Goal: Find specific page/section: Find specific page/section

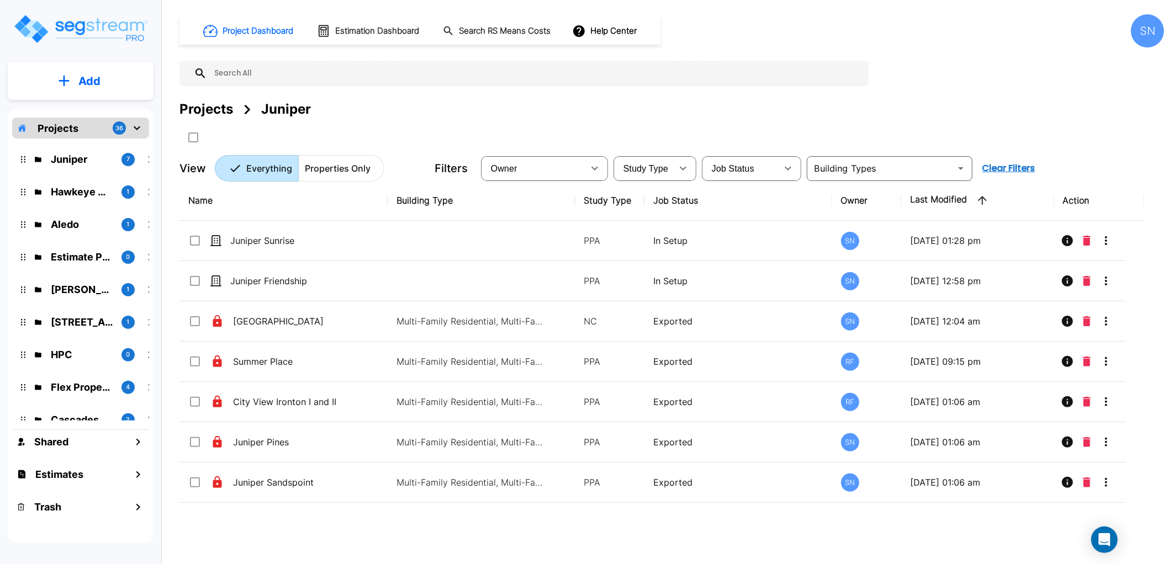
click at [390, 80] on input "text" at bounding box center [535, 73] width 656 height 25
click at [384, 68] on input "text" at bounding box center [535, 73] width 656 height 25
click at [200, 70] on icon at bounding box center [200, 73] width 13 height 13
click at [139, 124] on icon "mailbox folders" at bounding box center [136, 127] width 13 height 13
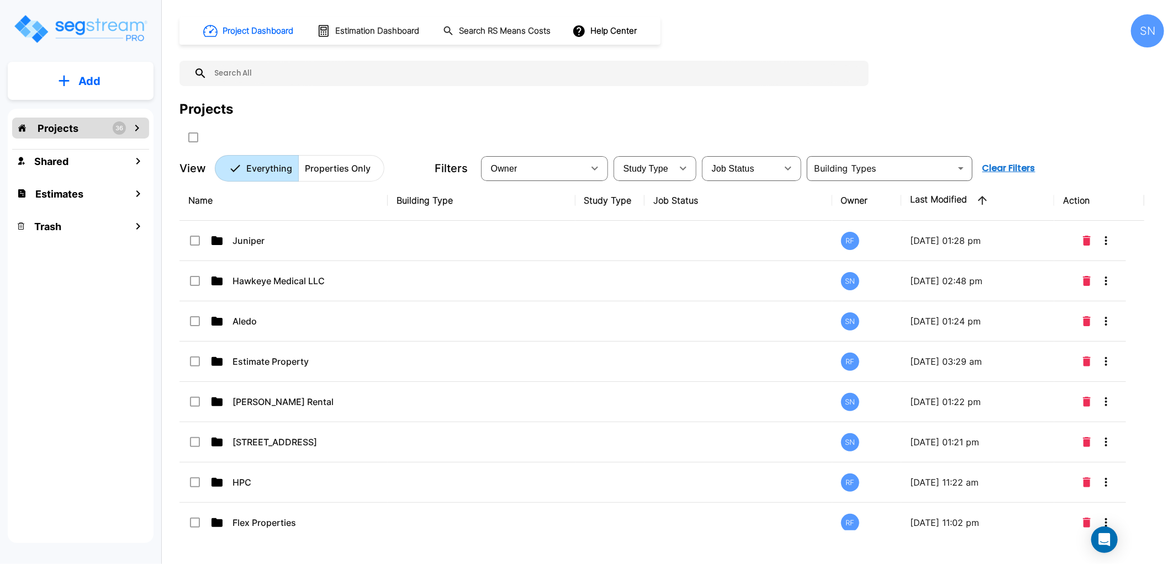
click at [262, 69] on input "text" at bounding box center [535, 73] width 656 height 25
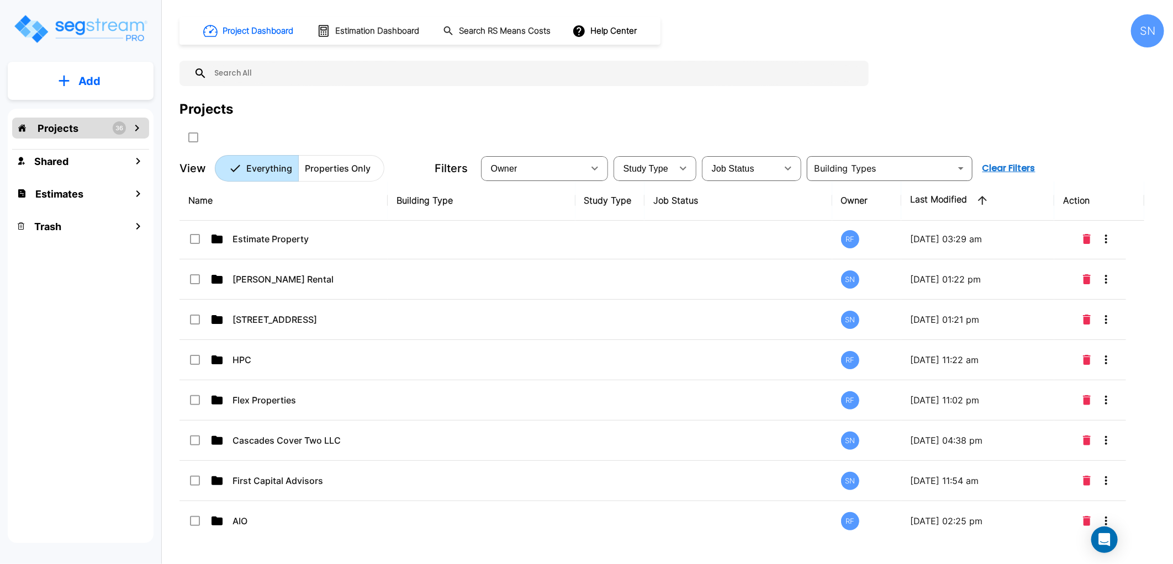
scroll to position [184, 0]
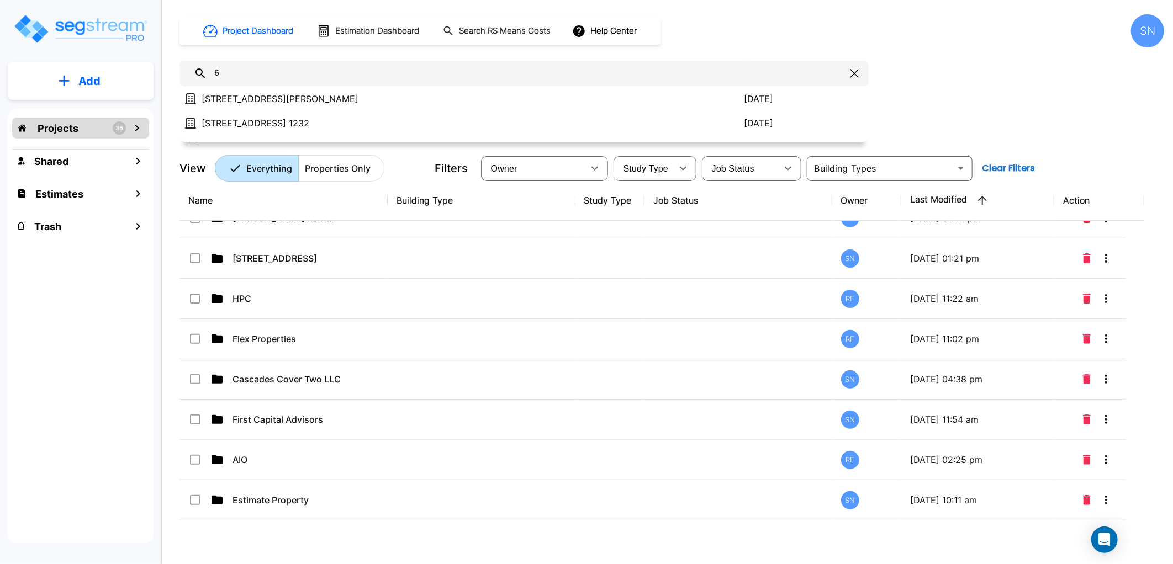
type input "6"
click at [853, 78] on button "button" at bounding box center [854, 74] width 17 height 18
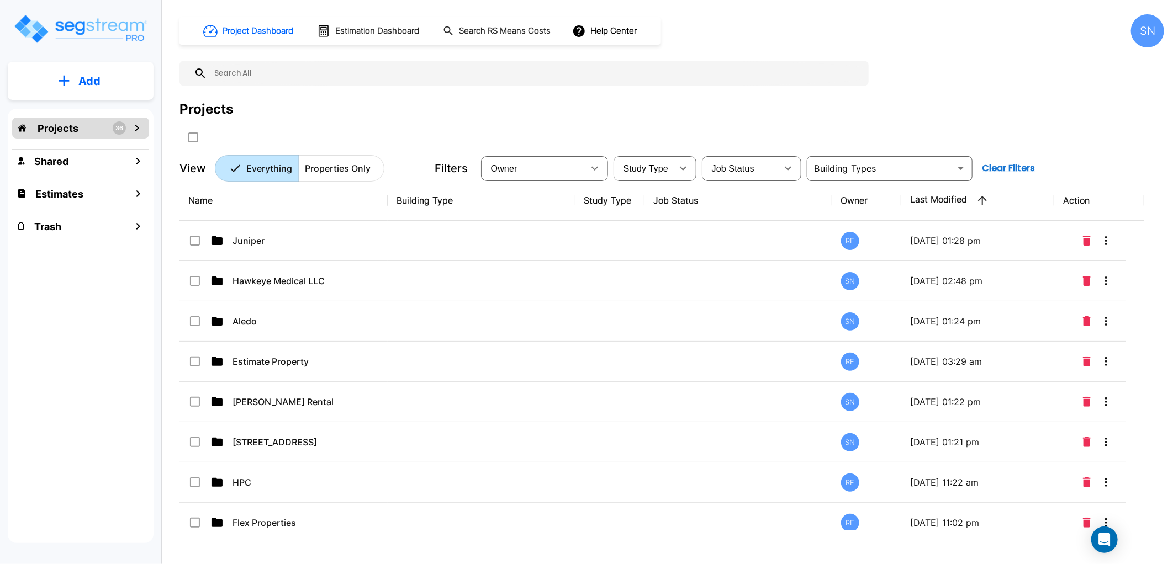
click at [331, 64] on input "text" at bounding box center [535, 73] width 656 height 25
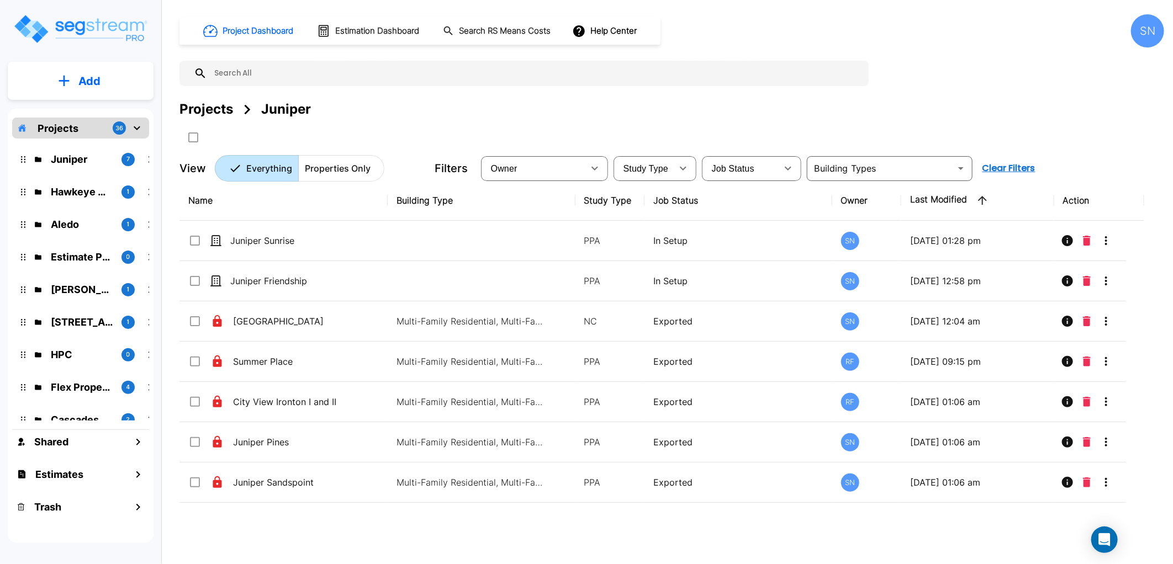
click at [250, 72] on input "text" at bounding box center [535, 73] width 656 height 25
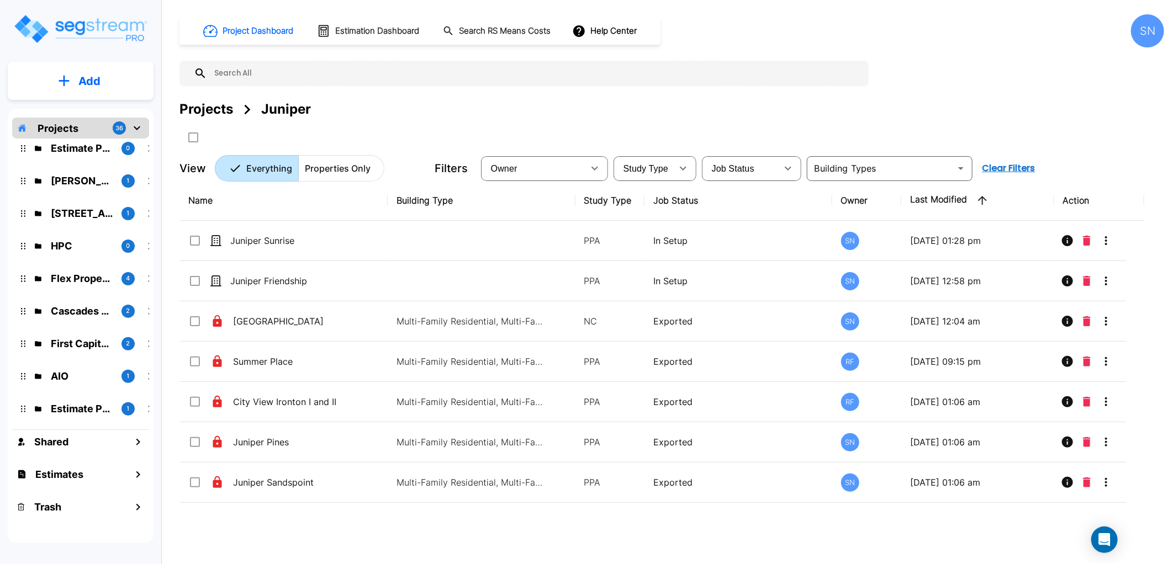
scroll to position [184, 0]
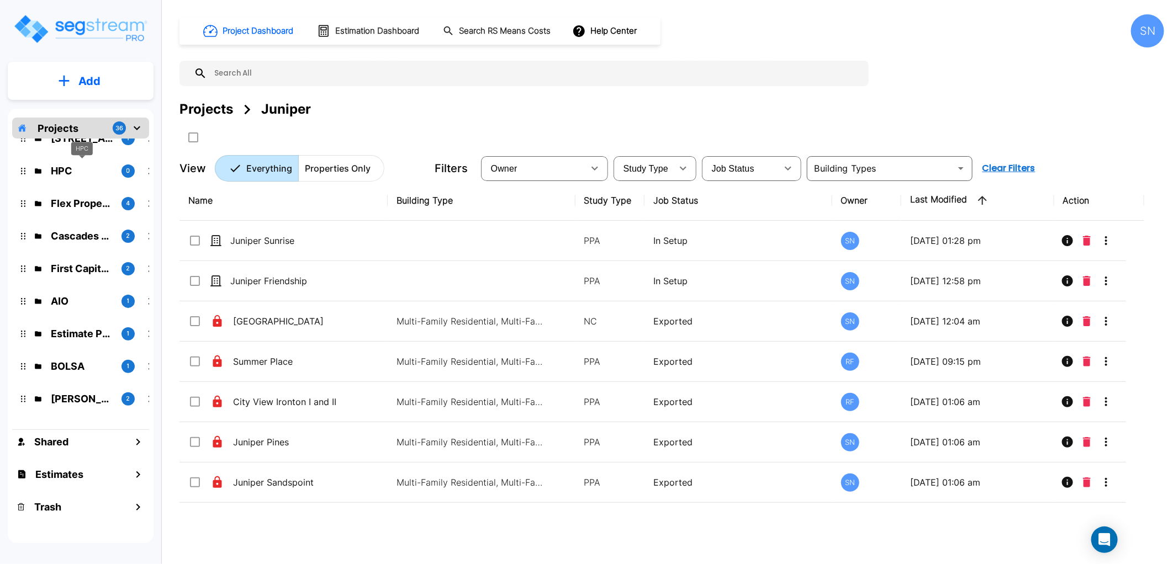
click at [94, 168] on p "HPC" at bounding box center [82, 170] width 62 height 15
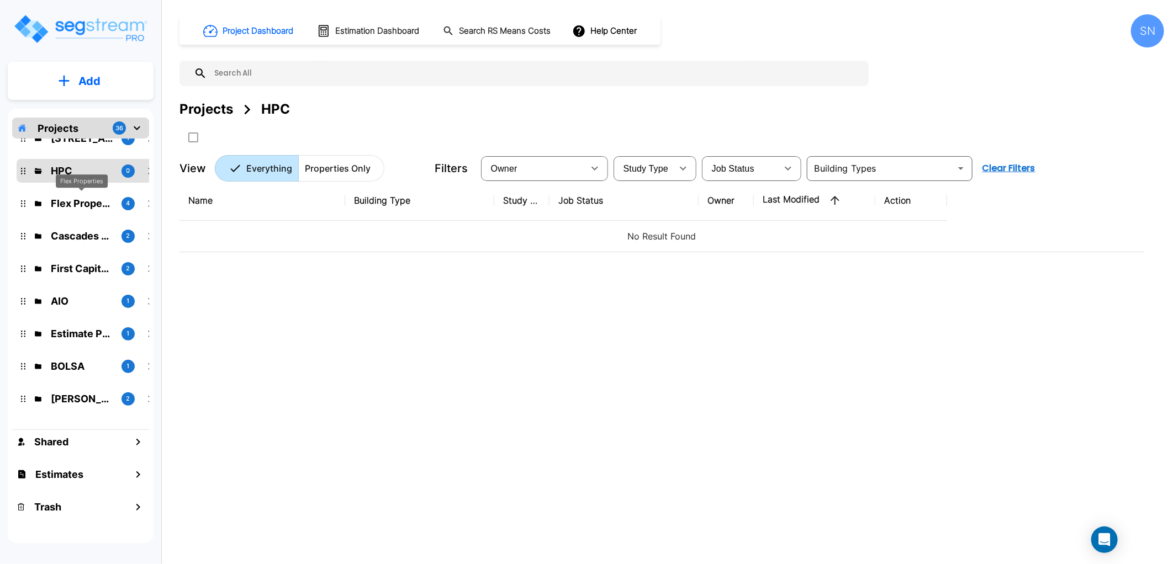
click at [94, 207] on p "Flex Properties" at bounding box center [82, 203] width 62 height 15
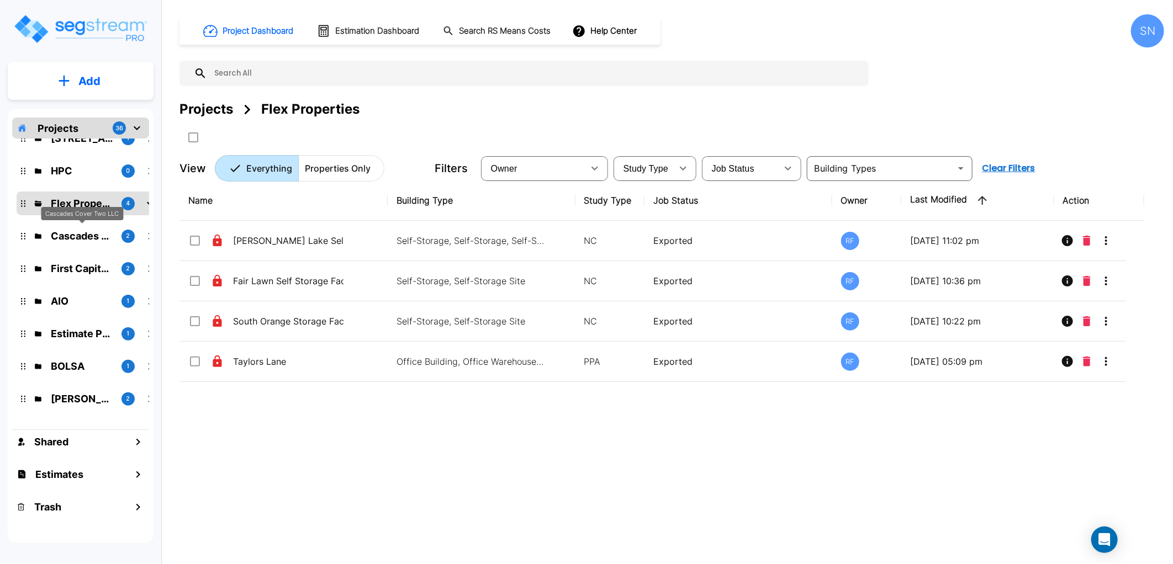
click at [87, 240] on p "Cascades Cover Two LLC" at bounding box center [82, 236] width 62 height 15
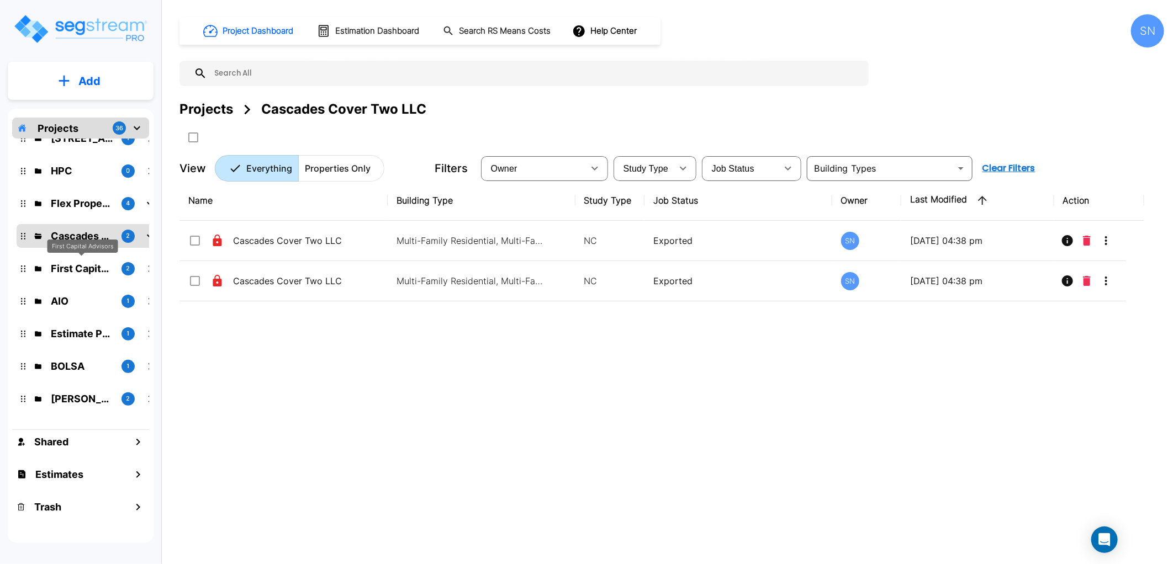
click at [81, 273] on p "First Capital Advisors" at bounding box center [82, 268] width 62 height 15
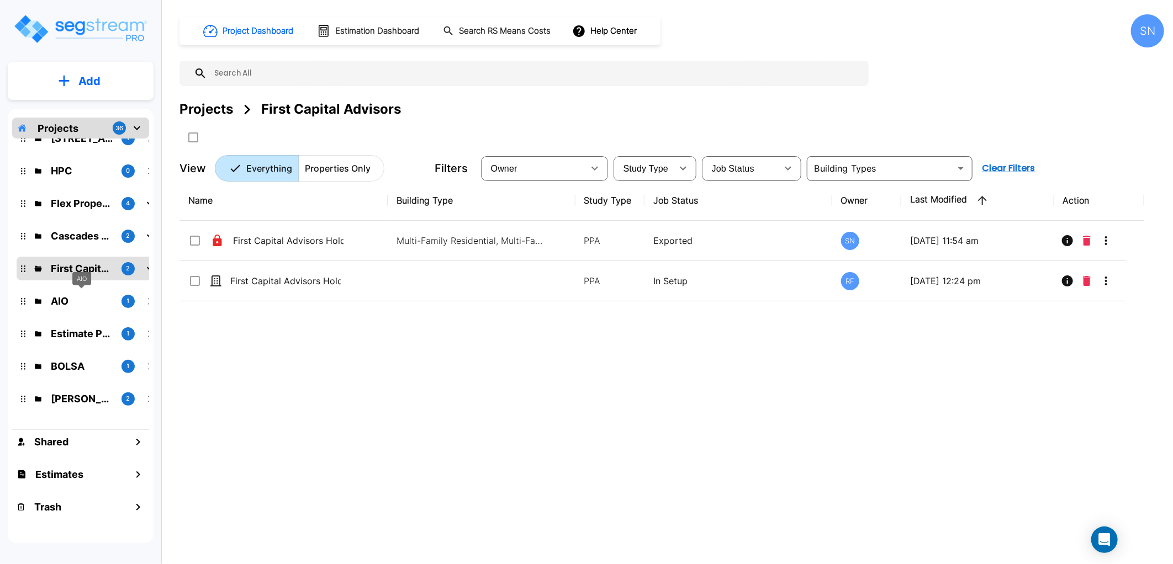
click at [67, 301] on p "AIO" at bounding box center [82, 301] width 62 height 15
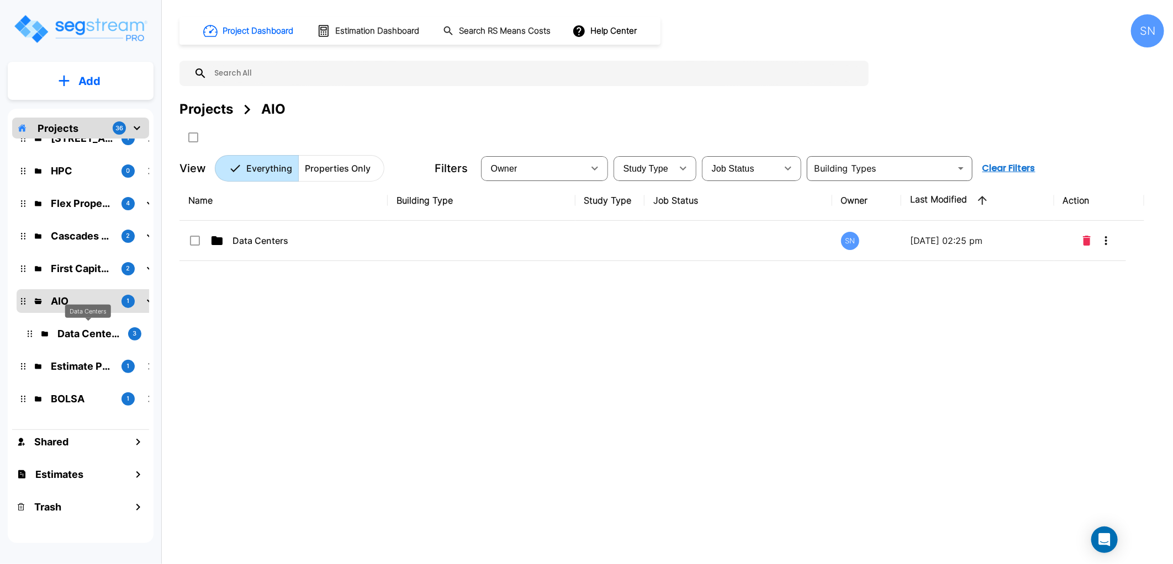
click at [65, 329] on p "Data Centers" at bounding box center [88, 333] width 62 height 15
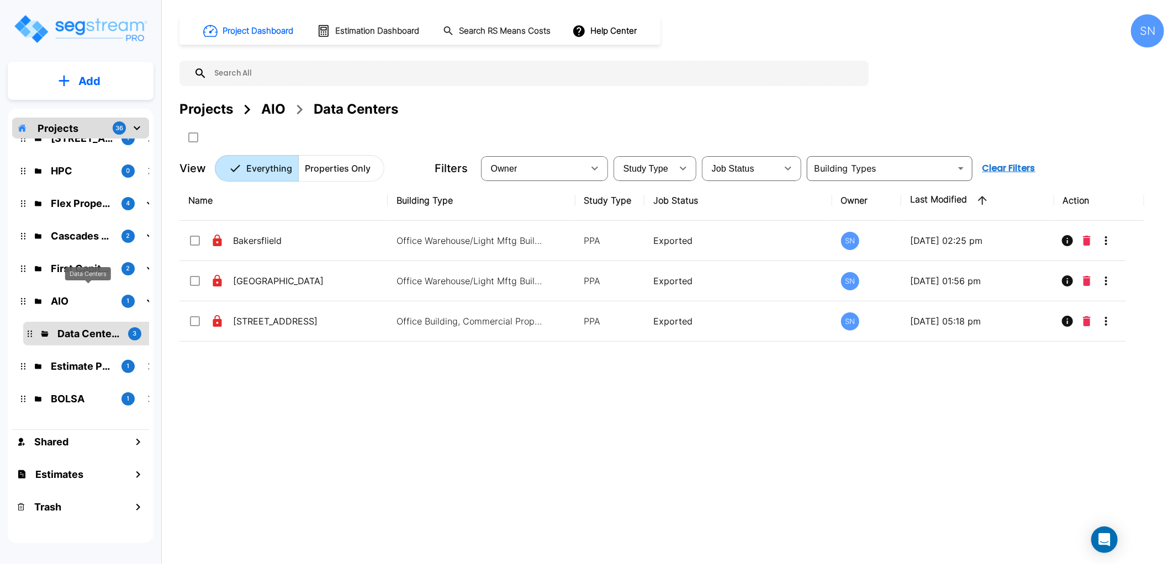
scroll to position [368, 0]
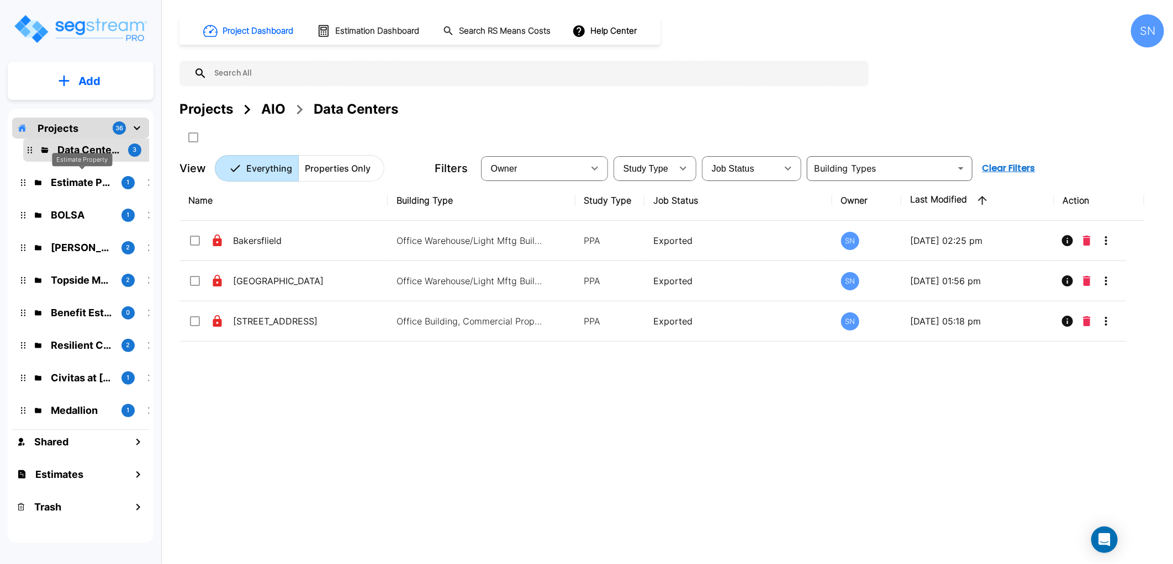
click at [75, 180] on p "Estimate Property" at bounding box center [82, 182] width 62 height 15
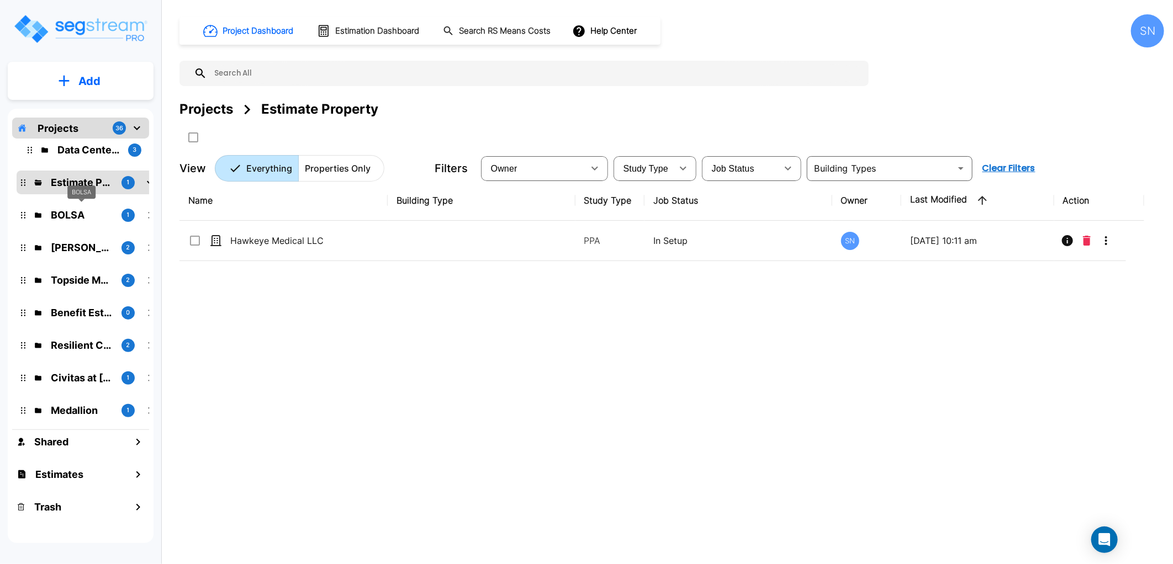
click at [67, 211] on p "BOLSA" at bounding box center [82, 215] width 62 height 15
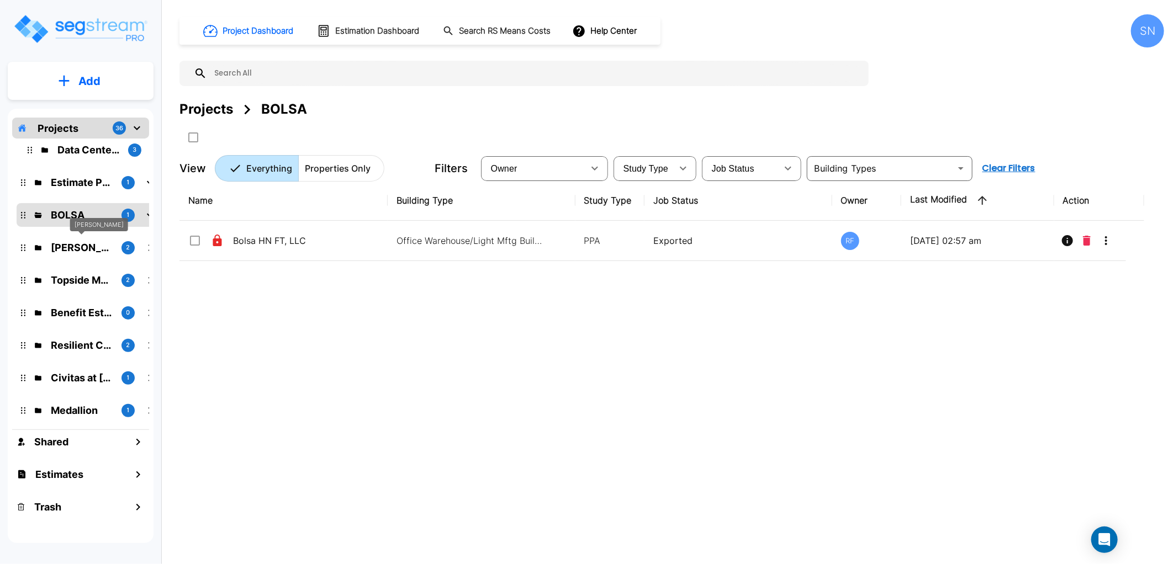
click at [61, 247] on p "[PERSON_NAME]" at bounding box center [82, 247] width 62 height 15
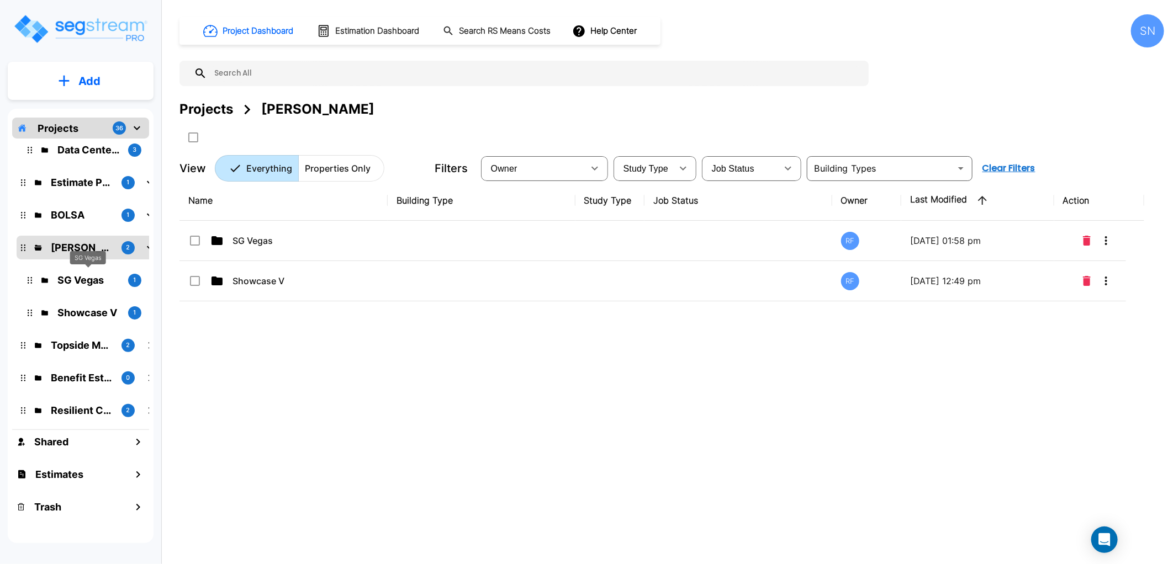
click at [65, 278] on p "SG Vegas" at bounding box center [88, 280] width 62 height 15
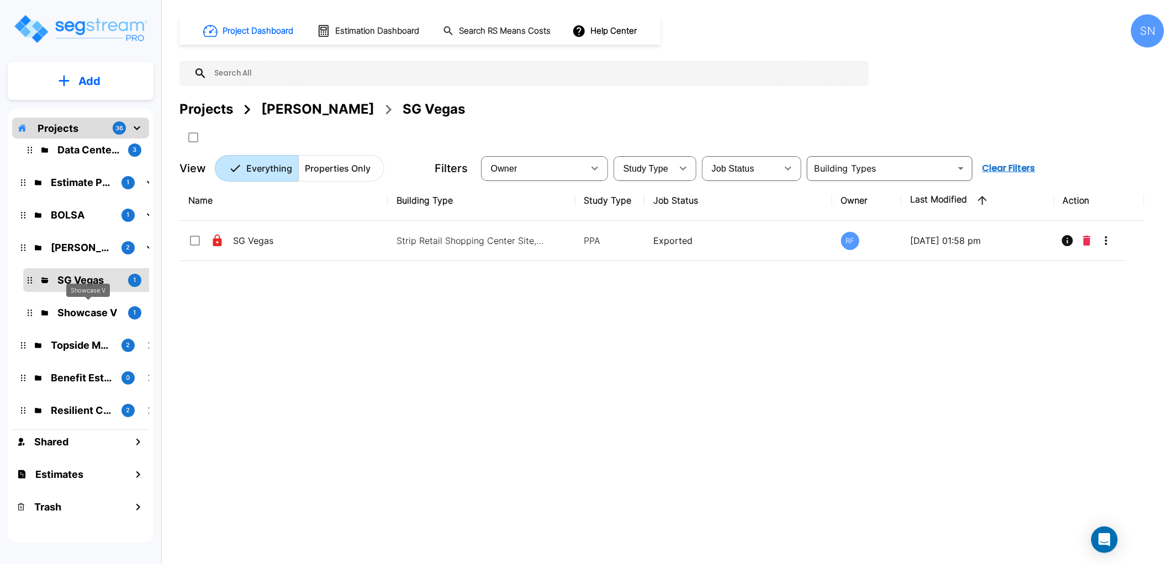
click at [67, 312] on p "Showcase V" at bounding box center [88, 312] width 62 height 15
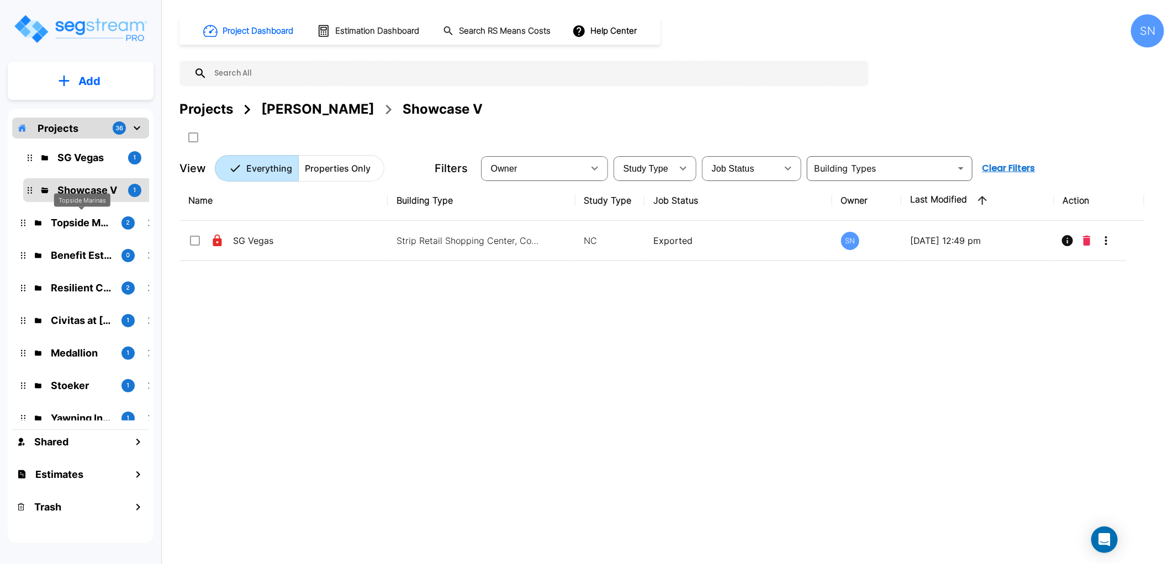
click at [69, 223] on p "Topside Marinas" at bounding box center [82, 222] width 62 height 15
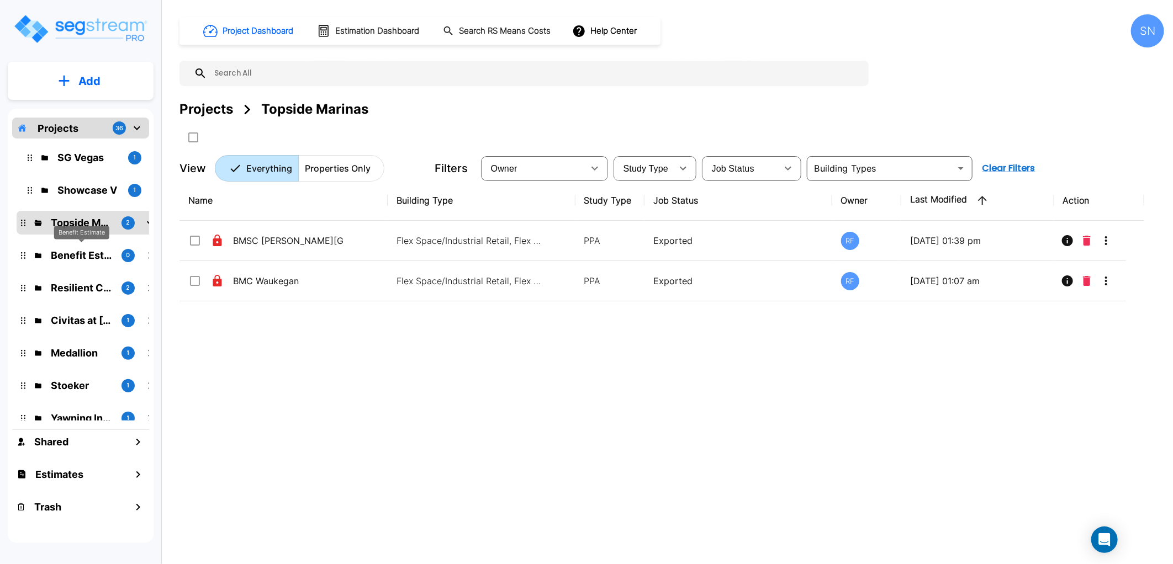
click at [70, 252] on p "Benefit Estimate" at bounding box center [82, 255] width 62 height 15
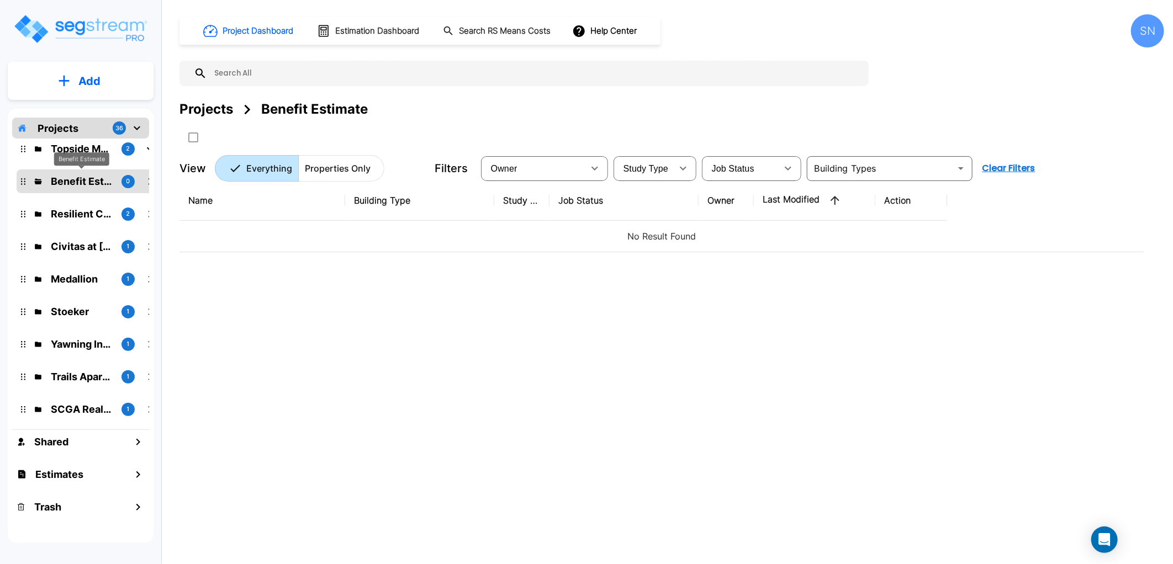
scroll to position [614, 0]
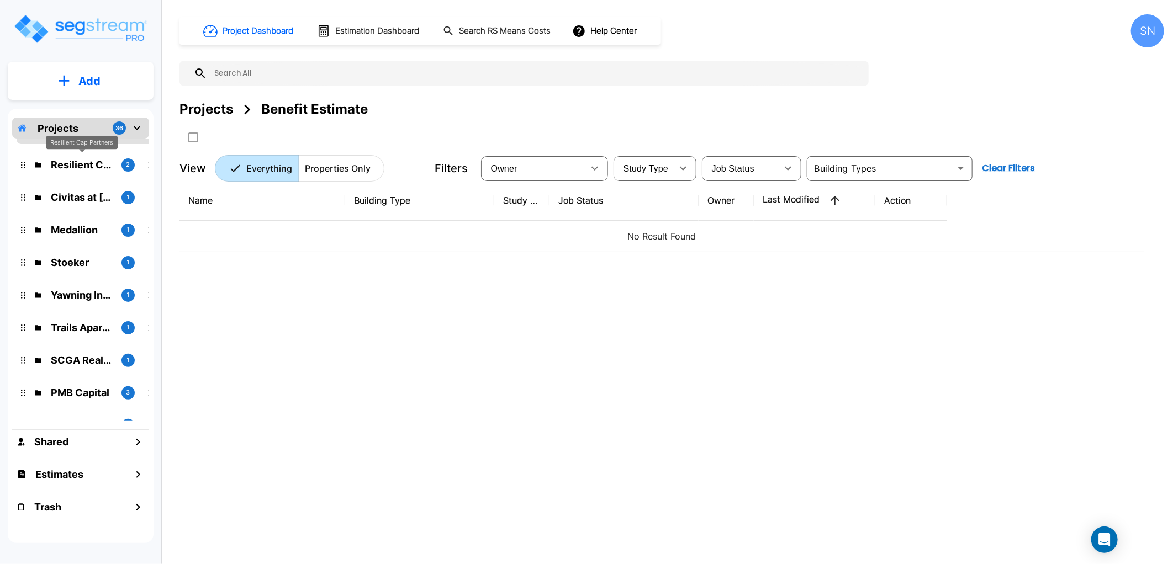
click at [77, 162] on p "Resilient Cap Partners" at bounding box center [82, 164] width 62 height 15
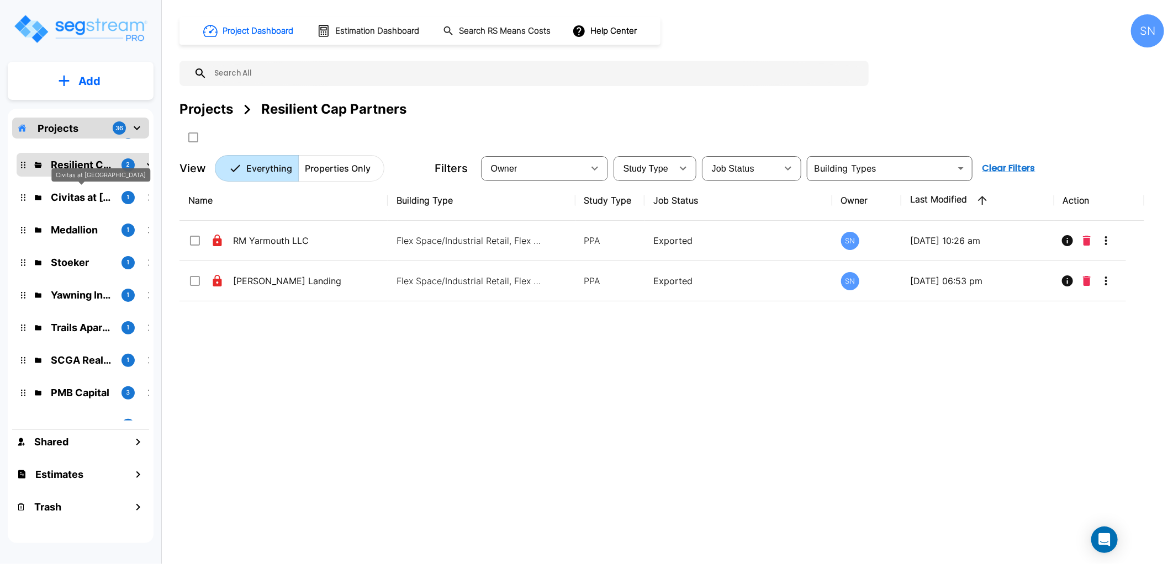
click at [75, 199] on p "Civitas at [GEOGRAPHIC_DATA]" at bounding box center [82, 197] width 62 height 15
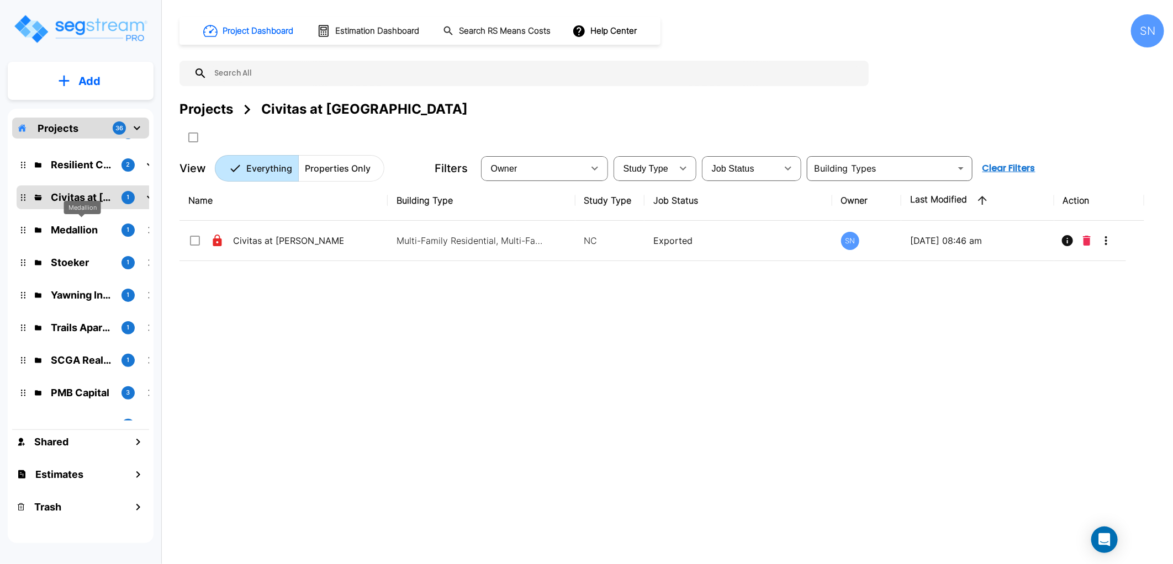
click at [75, 223] on p "Medallion" at bounding box center [82, 230] width 62 height 15
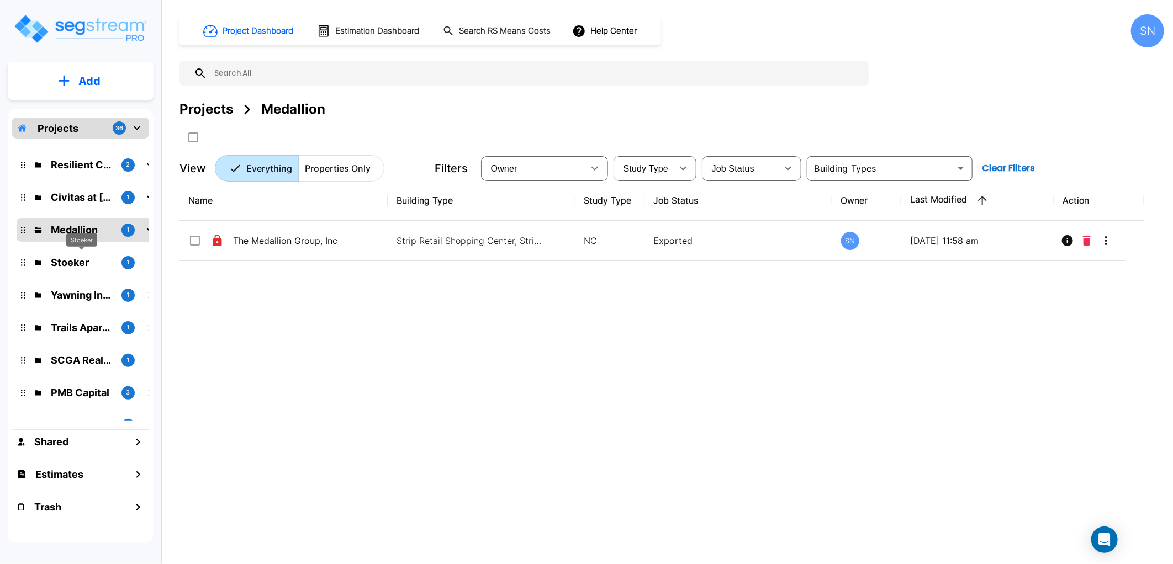
click at [82, 260] on p "Stoeker" at bounding box center [82, 262] width 62 height 15
click at [78, 288] on p "Yawning Interest LLC" at bounding box center [82, 295] width 62 height 15
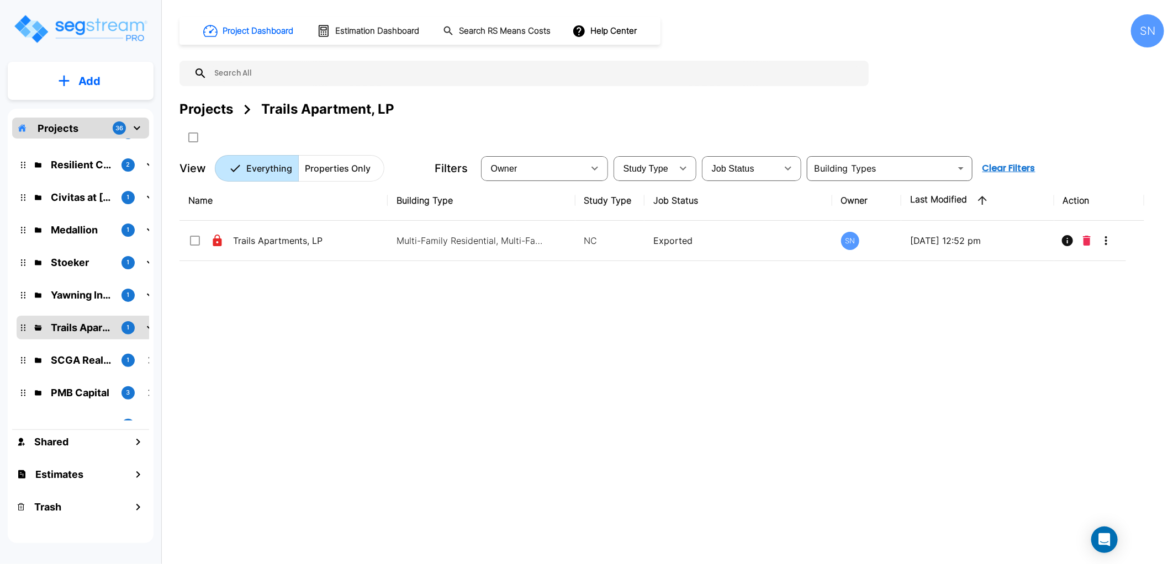
click at [76, 361] on p "SCGA Realty LLC" at bounding box center [82, 360] width 62 height 15
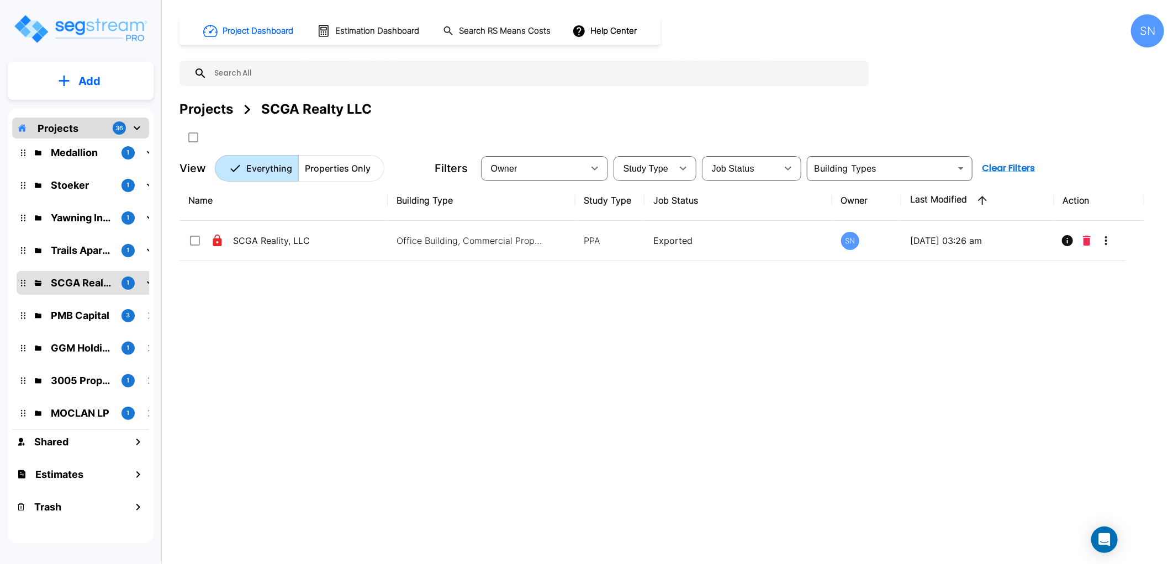
scroll to position [736, 0]
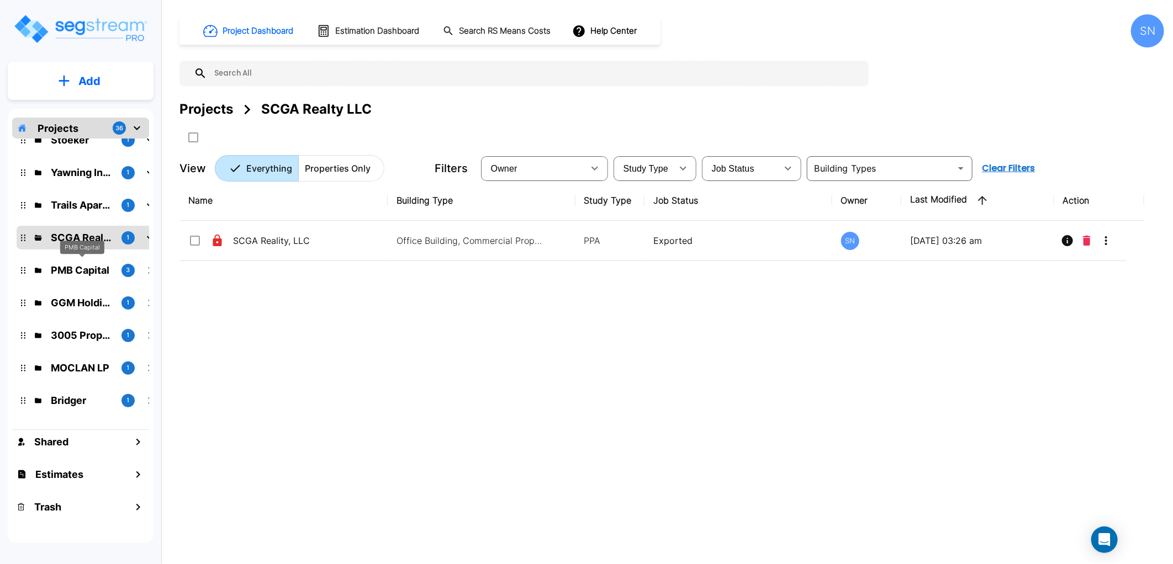
click at [81, 263] on p "PMB Capital" at bounding box center [82, 270] width 62 height 15
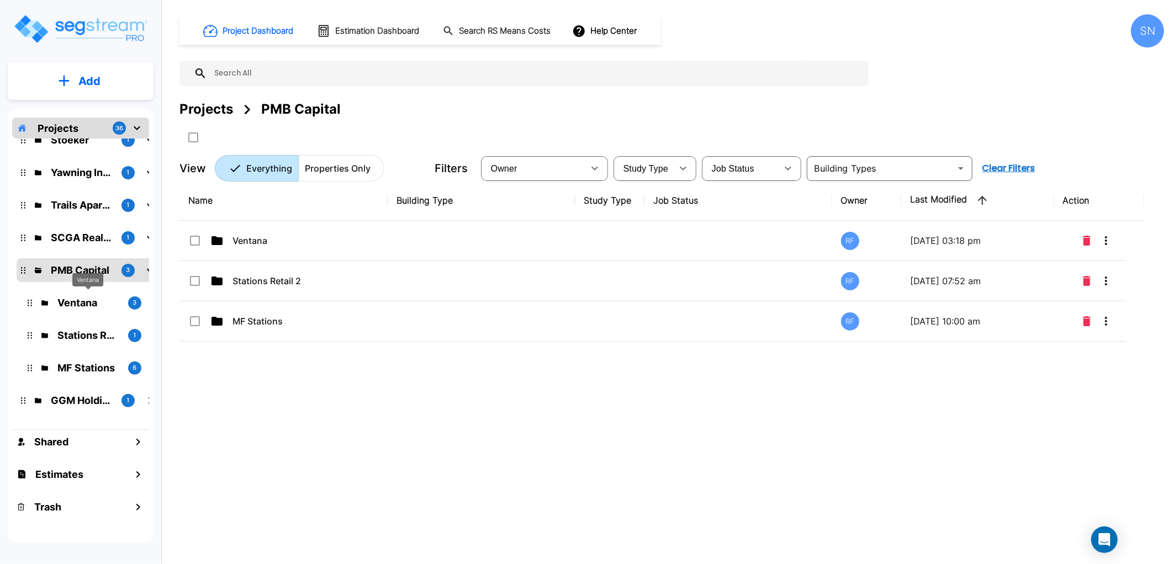
click at [80, 296] on p "Ventana" at bounding box center [88, 302] width 62 height 15
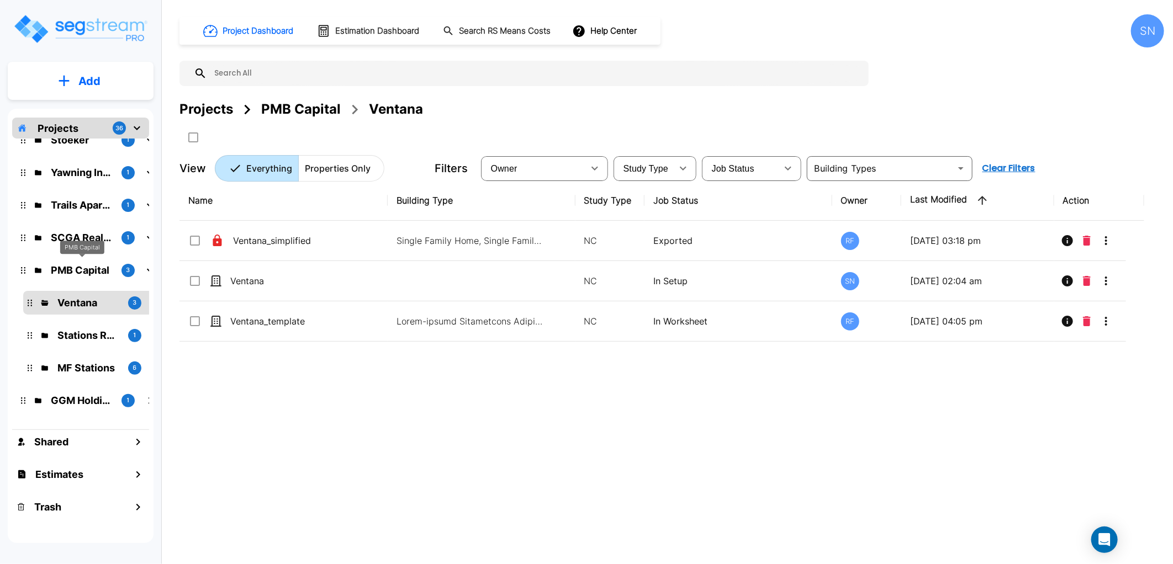
click at [75, 267] on p "PMB Capital" at bounding box center [82, 270] width 62 height 15
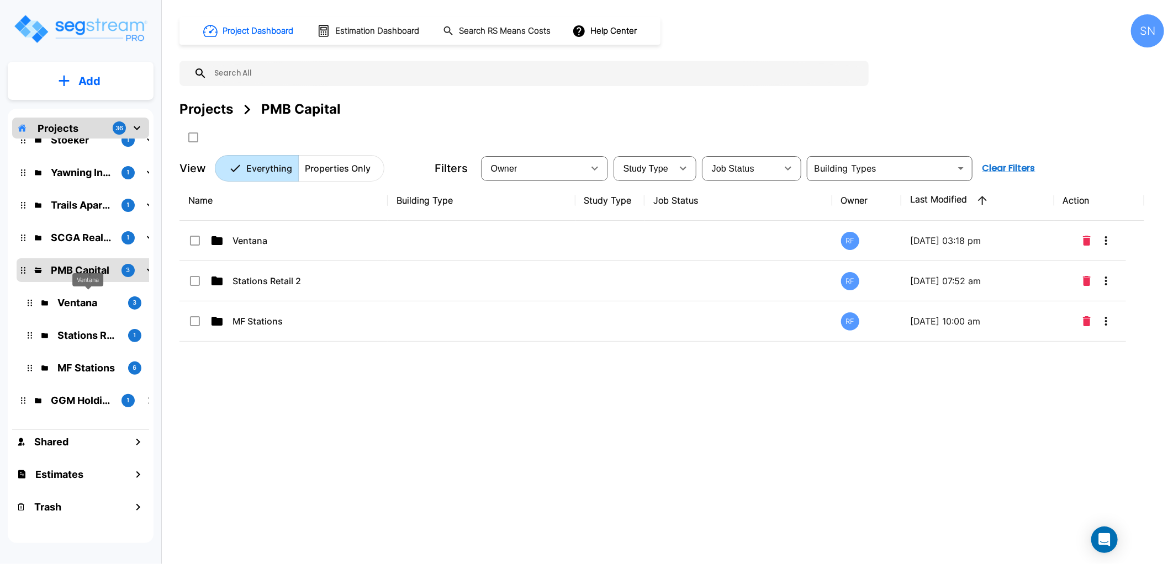
click at [78, 303] on p "Ventana" at bounding box center [88, 302] width 62 height 15
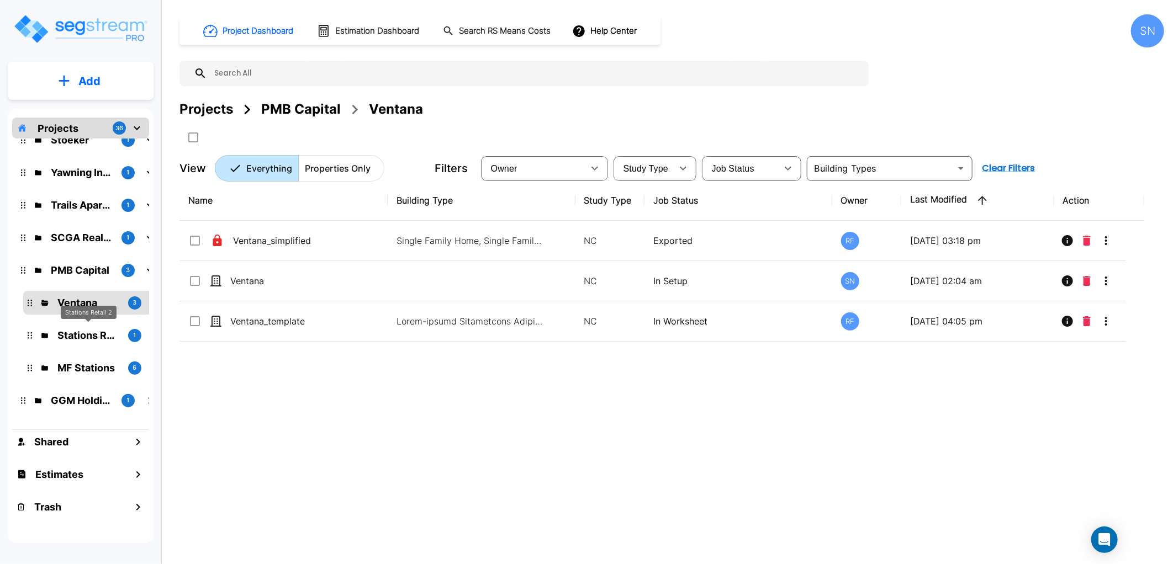
click at [80, 335] on p "Stations Retail 2" at bounding box center [88, 335] width 62 height 15
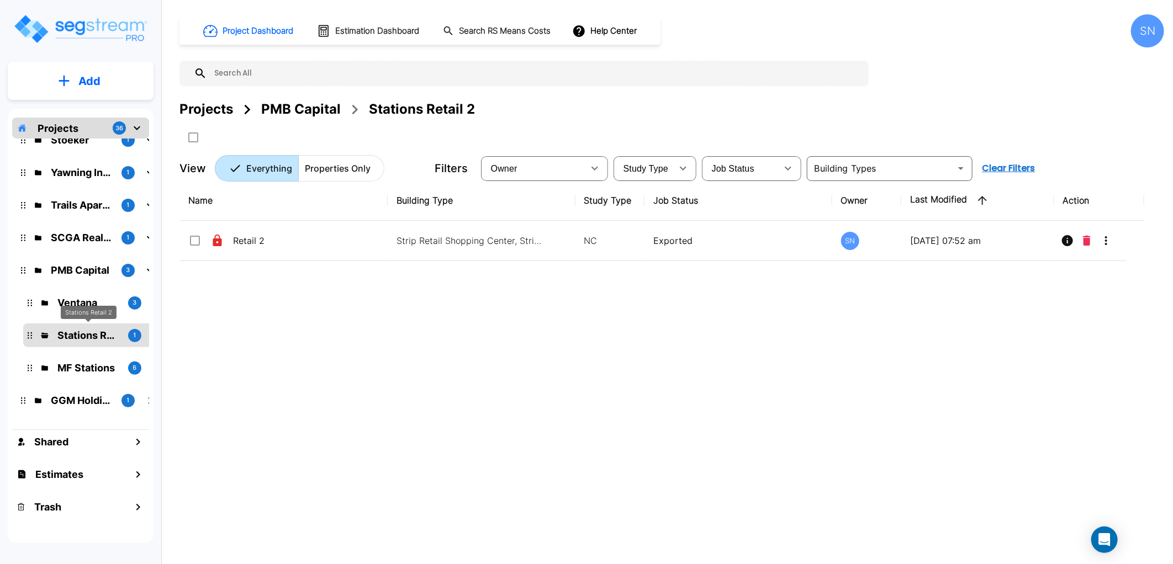
scroll to position [859, 0]
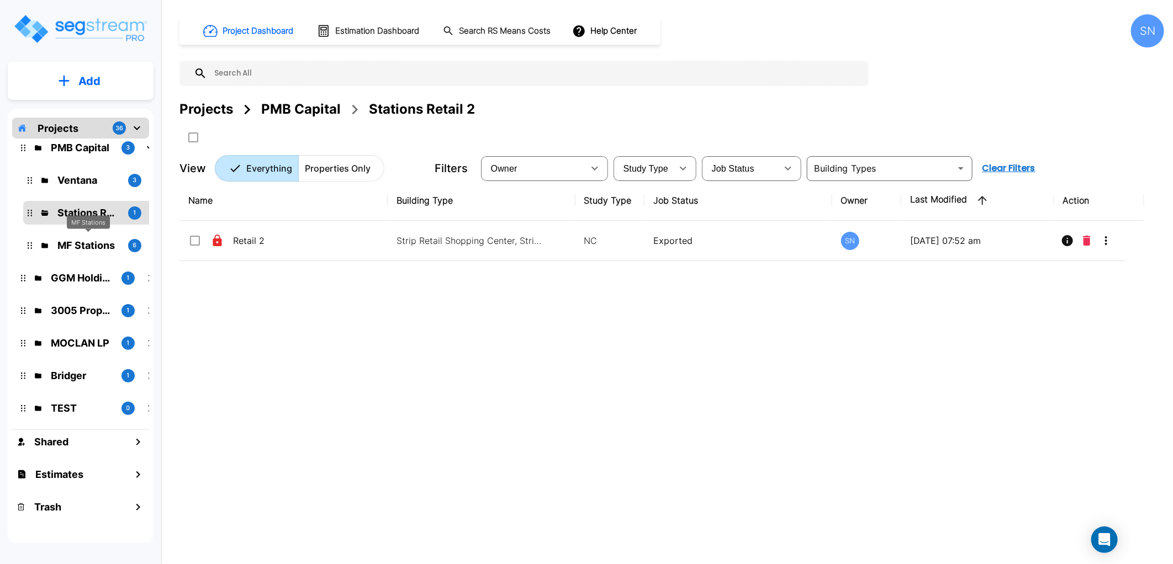
click at [73, 245] on p "MF Stations" at bounding box center [88, 245] width 62 height 15
click at [72, 275] on p "GGM Holdings" at bounding box center [82, 278] width 62 height 15
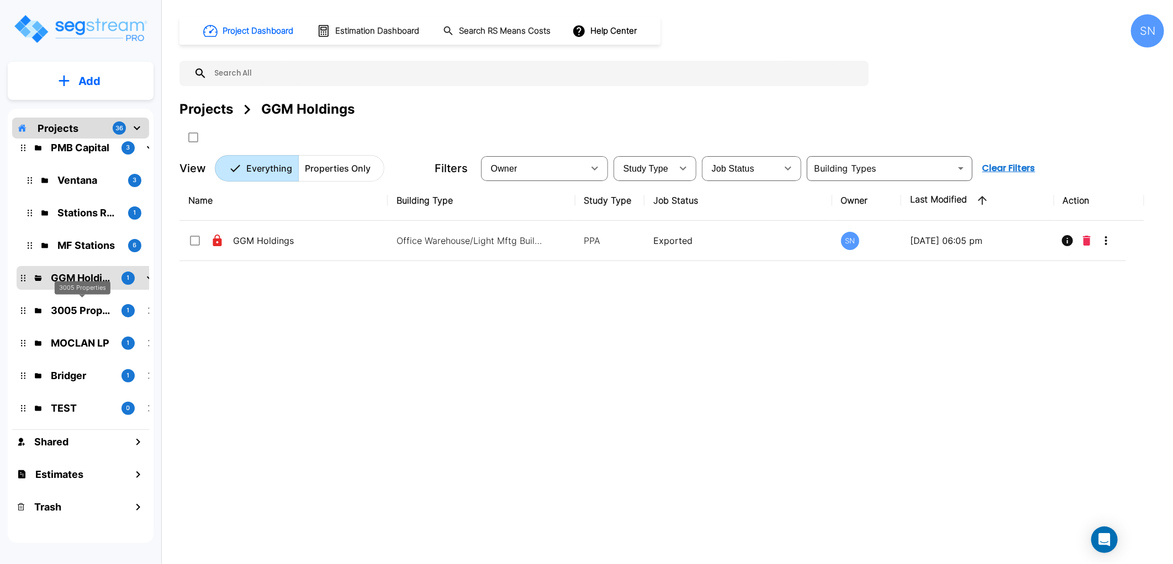
click at [67, 305] on p "3005 Properties" at bounding box center [82, 310] width 62 height 15
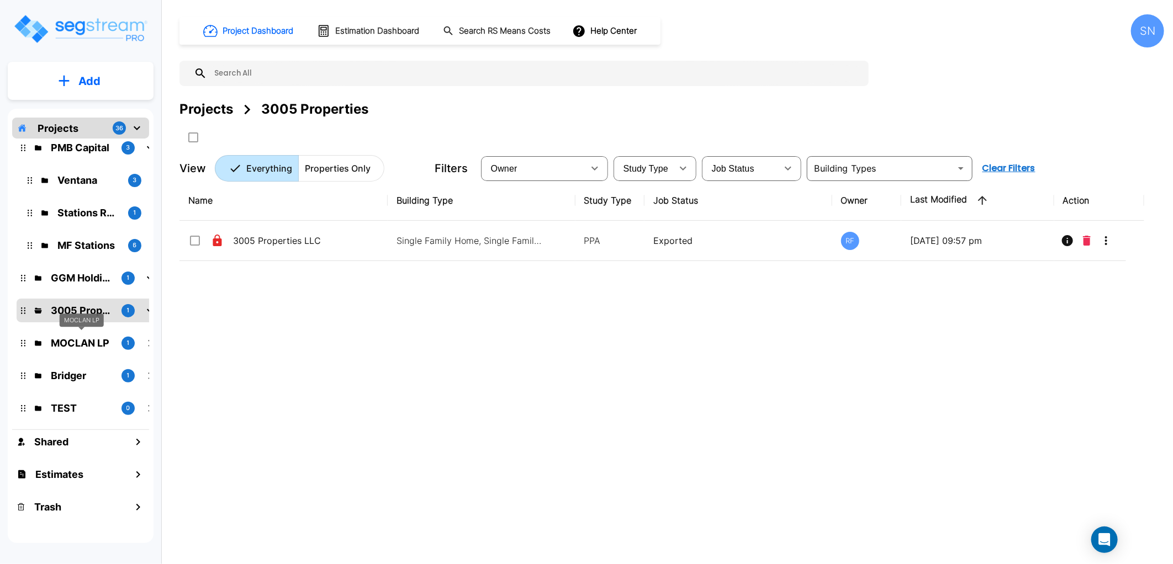
click at [67, 341] on p "MOCLAN LP" at bounding box center [82, 343] width 62 height 15
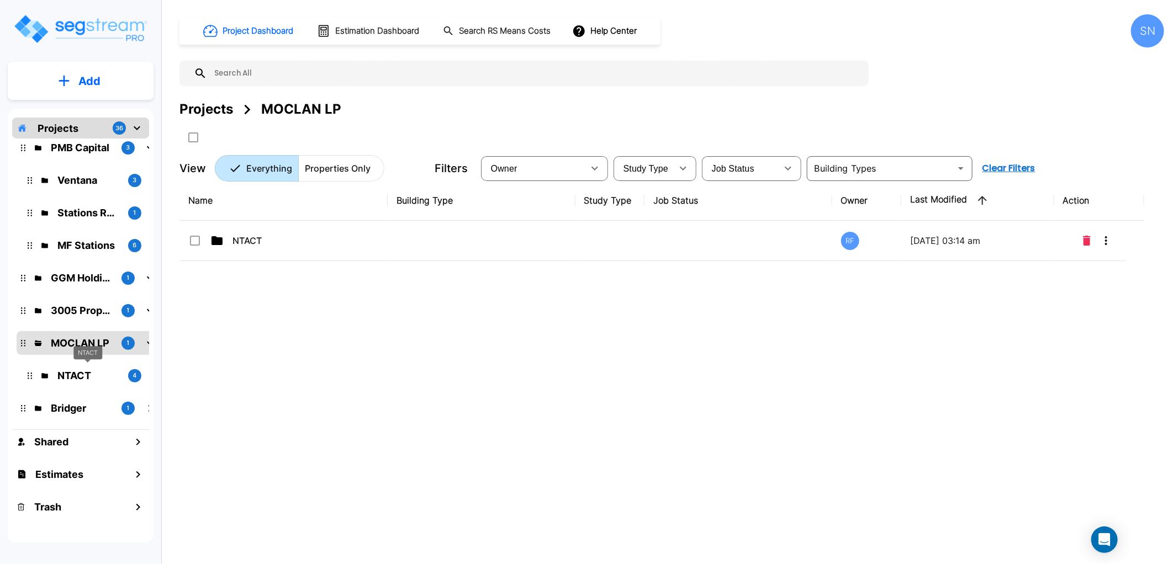
click at [68, 378] on p "NTACT" at bounding box center [88, 375] width 62 height 15
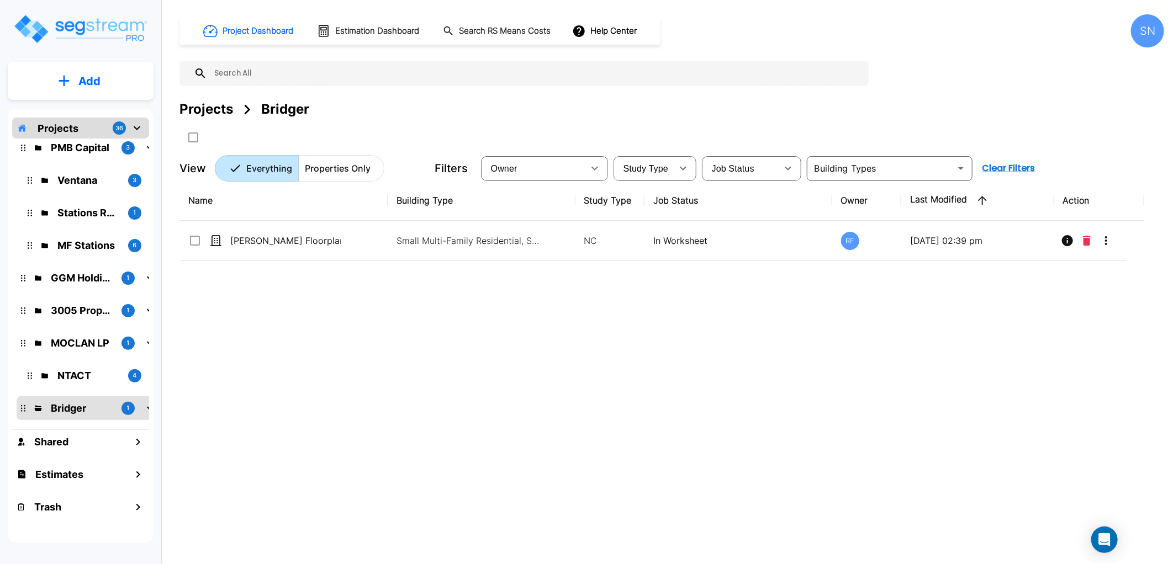
scroll to position [1043, 0]
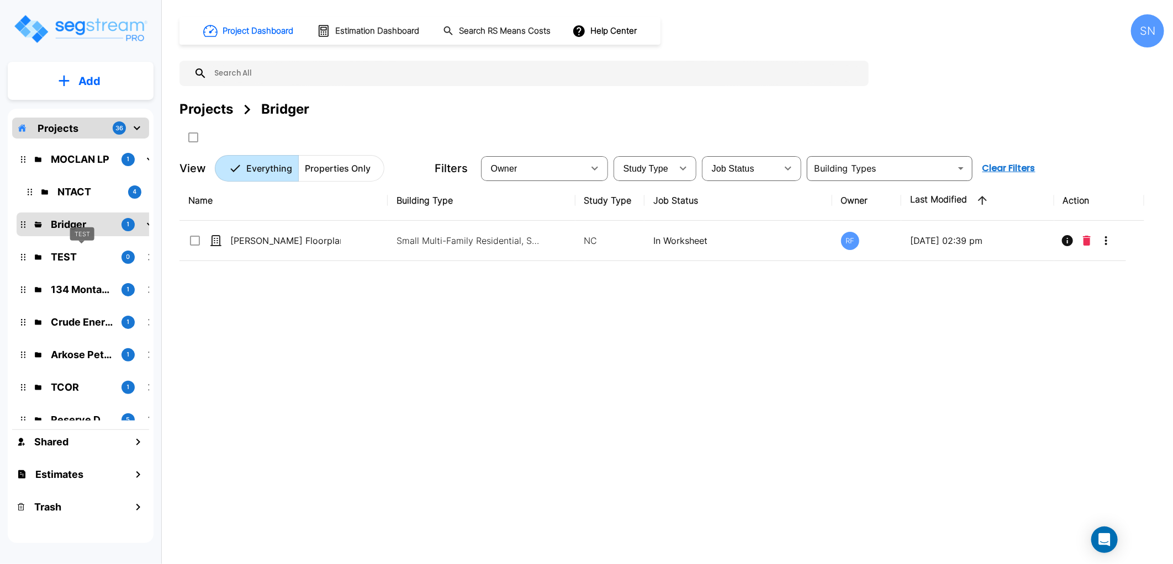
click at [68, 252] on p "TEST" at bounding box center [82, 257] width 62 height 15
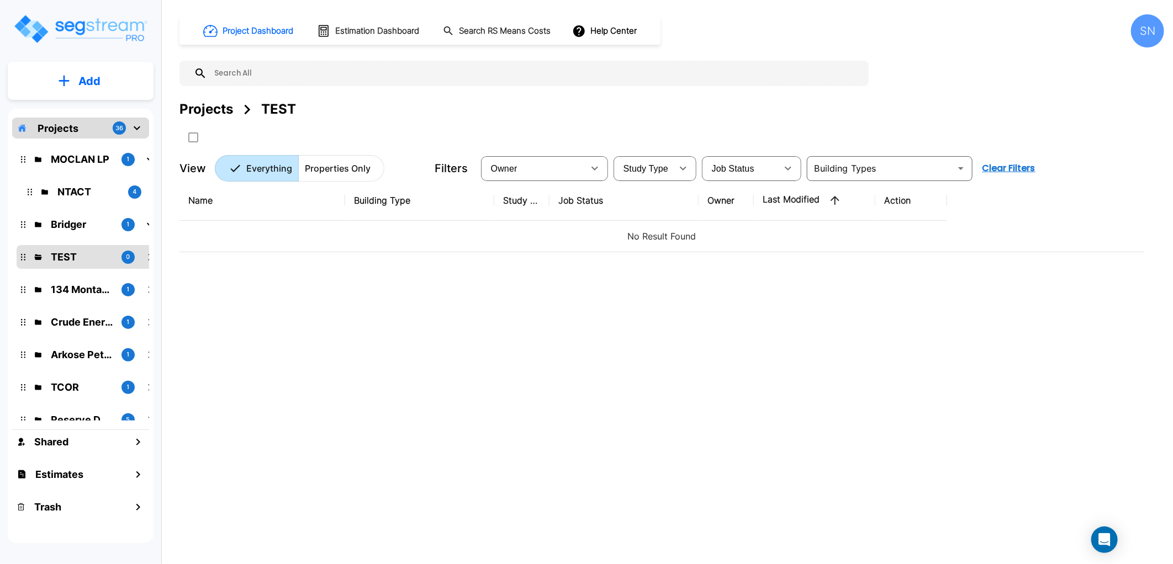
click at [78, 284] on p "134 Montague" at bounding box center [82, 289] width 62 height 15
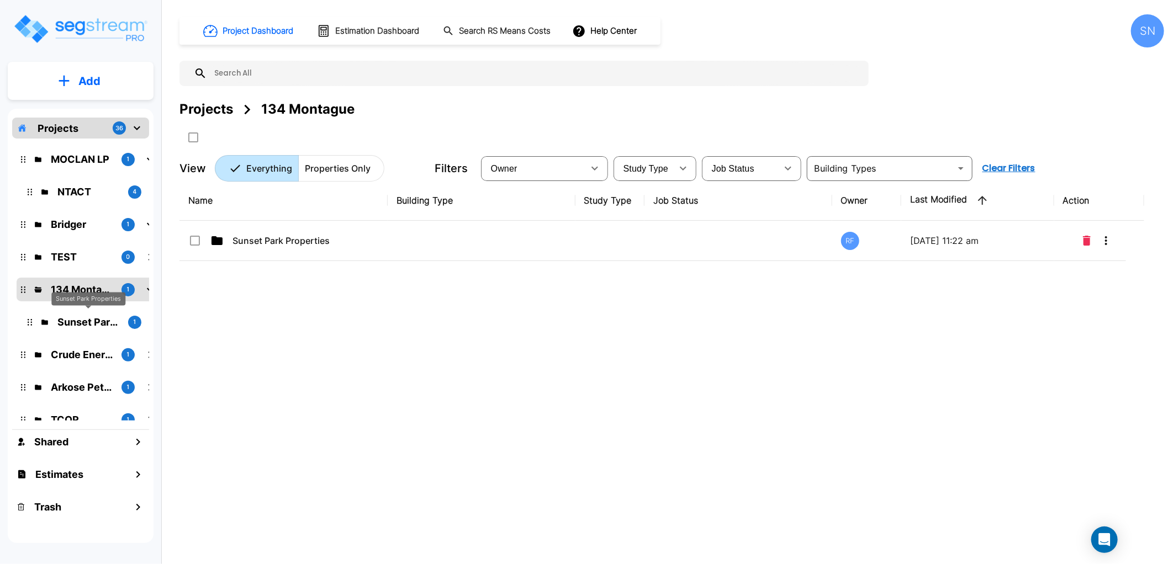
click at [80, 317] on p "Sunset Park Properties" at bounding box center [88, 322] width 62 height 15
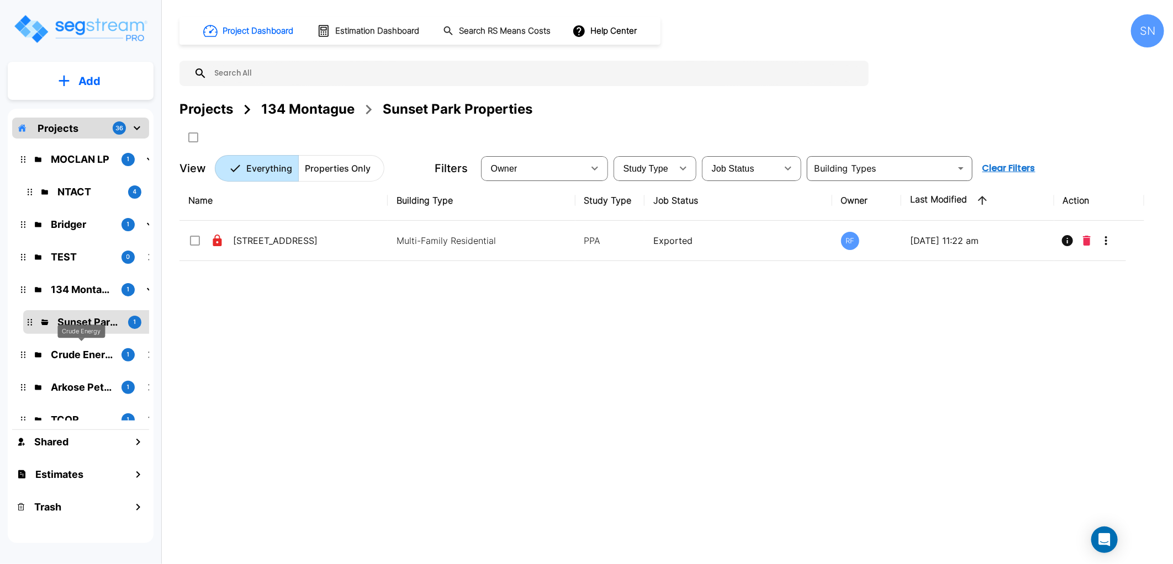
click at [76, 352] on p "Crude Energy" at bounding box center [82, 354] width 62 height 15
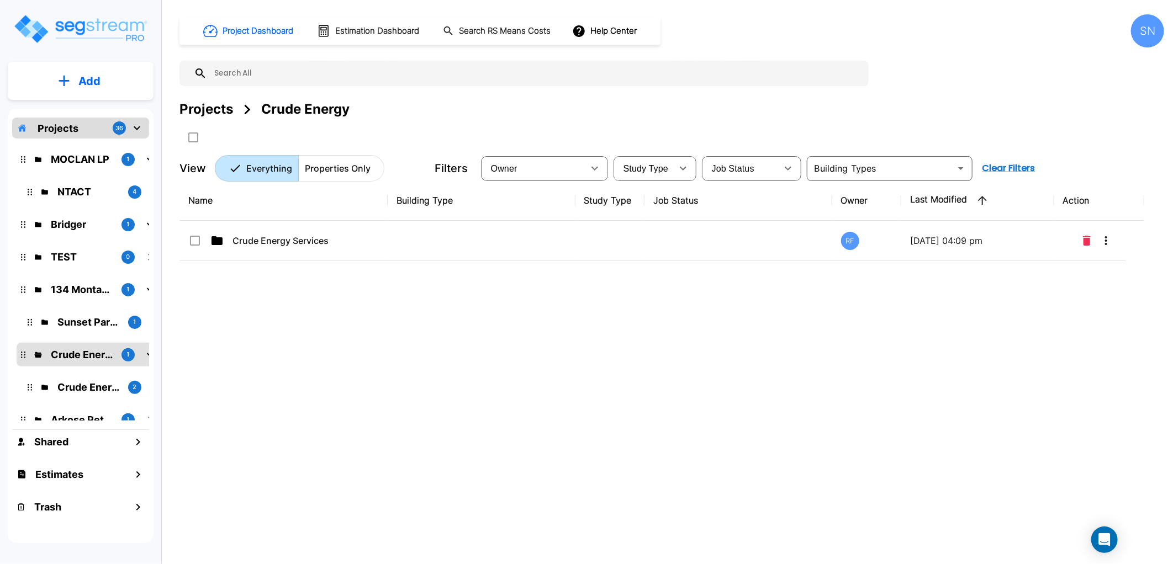
click at [67, 387] on p "Crude Energy Services" at bounding box center [88, 387] width 62 height 15
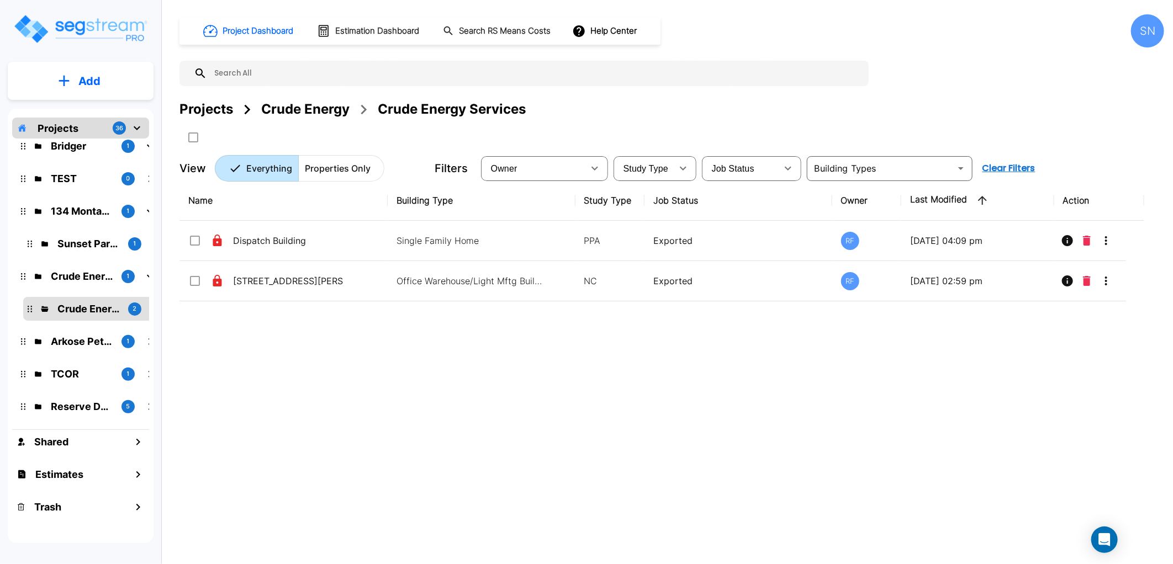
scroll to position [1183, 0]
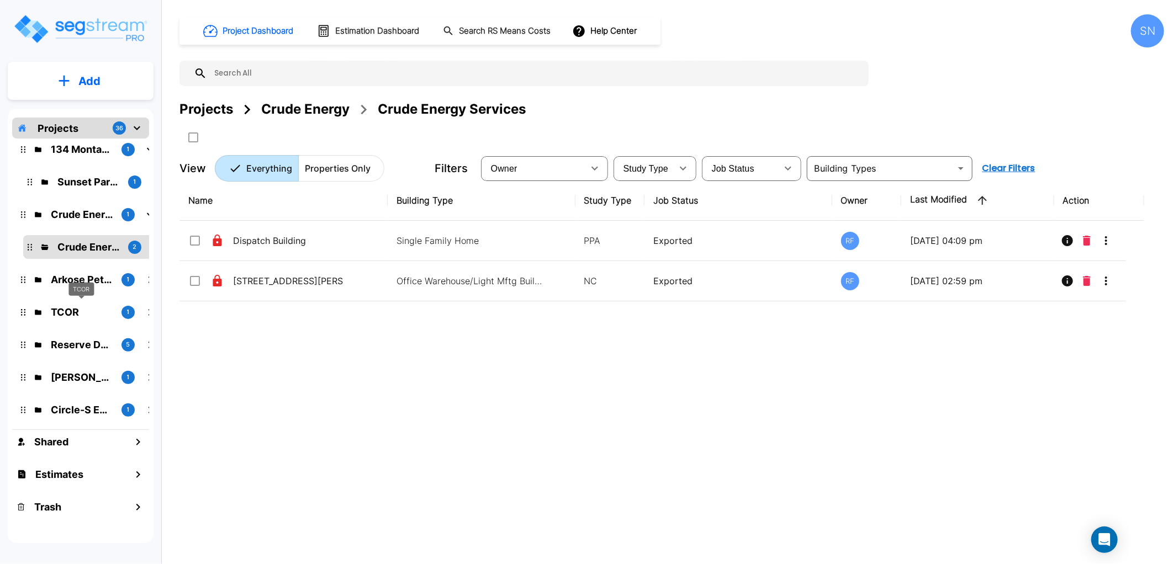
click at [79, 285] on div "TCOR" at bounding box center [80, 289] width 25 height 14
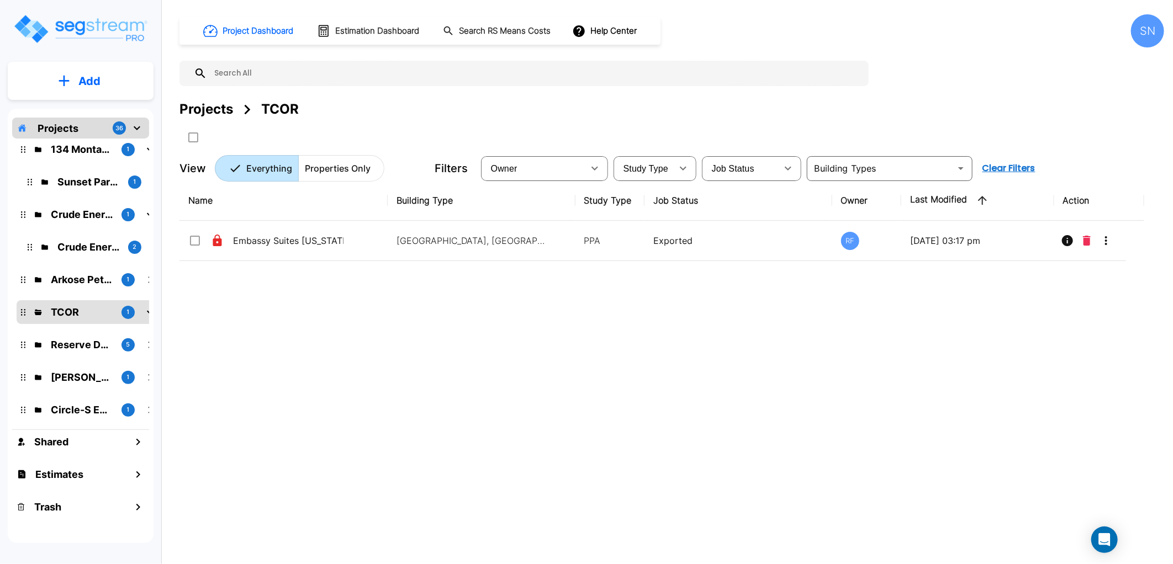
click at [81, 279] on p "Arkose Petroleum" at bounding box center [82, 279] width 62 height 15
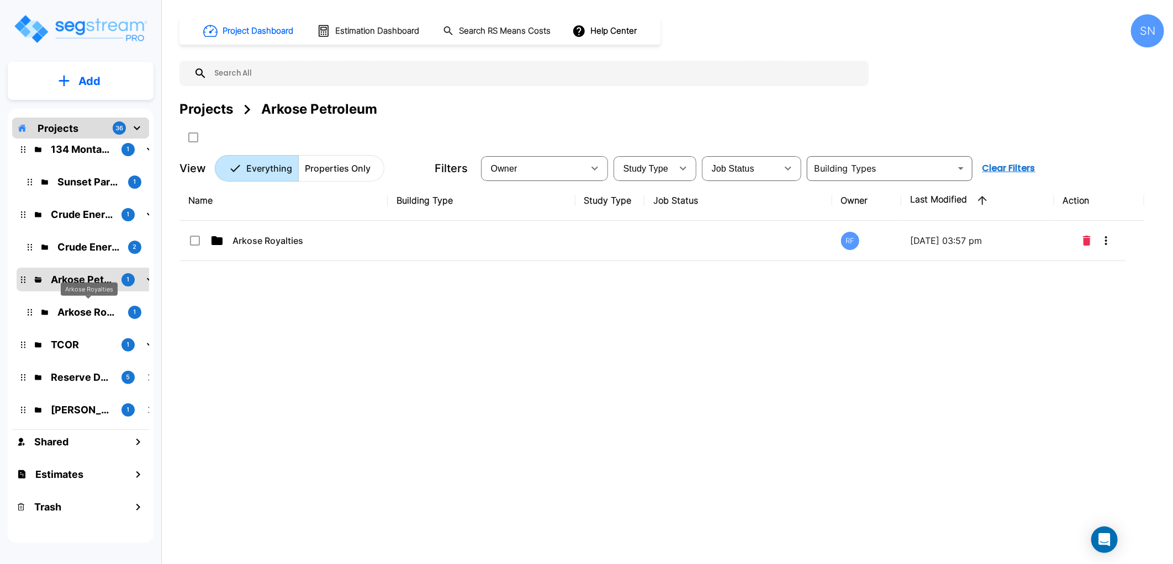
click at [75, 311] on p "Arkose Royalties" at bounding box center [88, 312] width 62 height 15
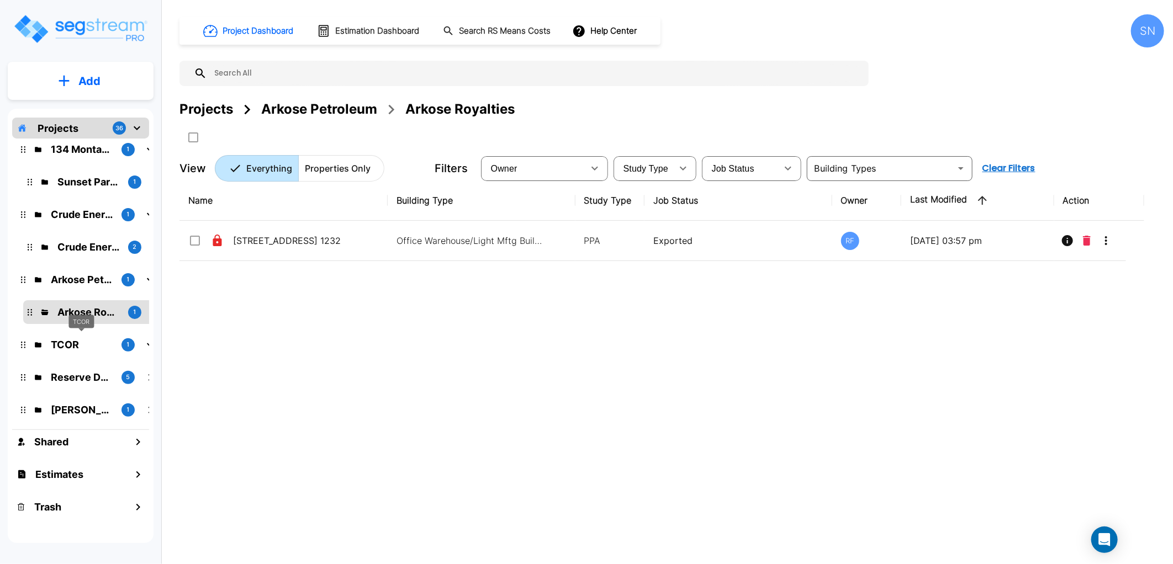
click at [74, 346] on p "TCOR" at bounding box center [82, 344] width 62 height 15
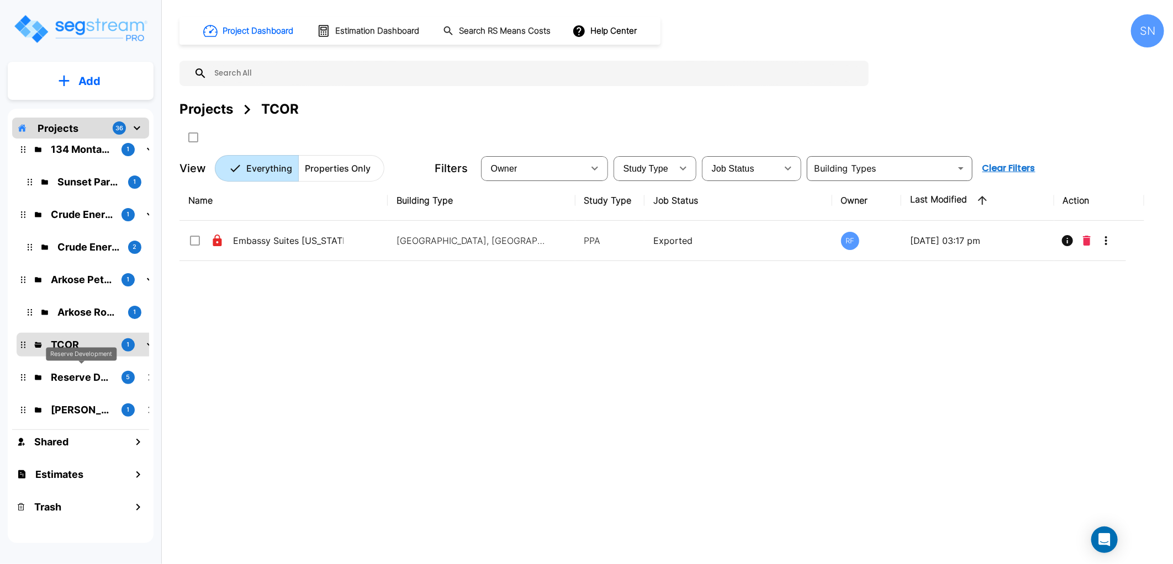
click at [72, 371] on p "Reserve Development" at bounding box center [82, 377] width 62 height 15
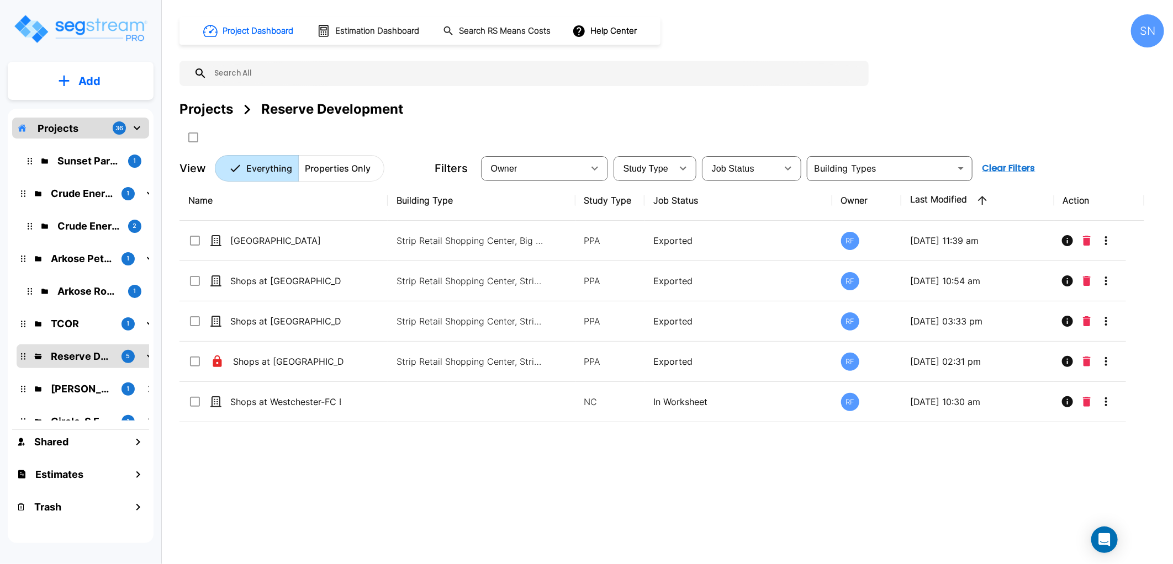
scroll to position [1215, 0]
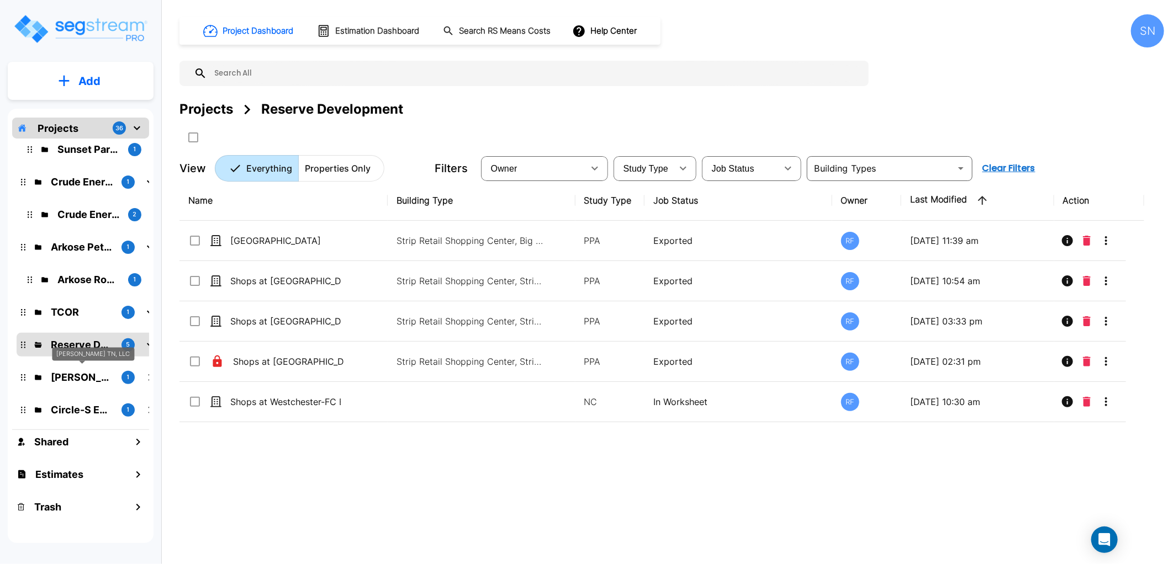
click at [71, 372] on p "[PERSON_NAME] TN, LLC" at bounding box center [82, 377] width 62 height 15
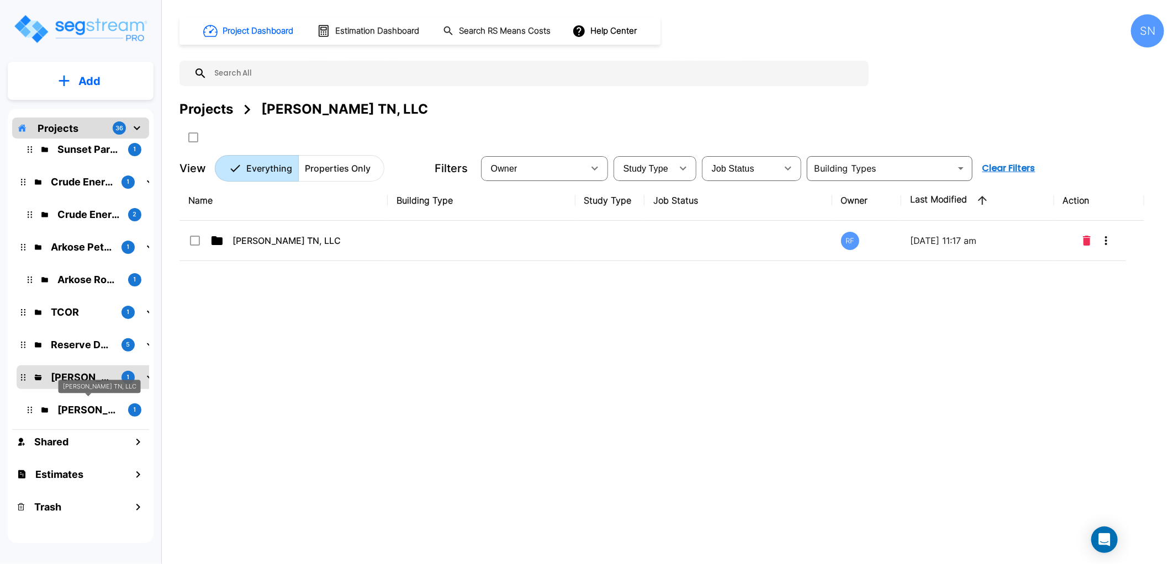
click at [78, 410] on p "[PERSON_NAME] TN, LLC" at bounding box center [88, 410] width 62 height 15
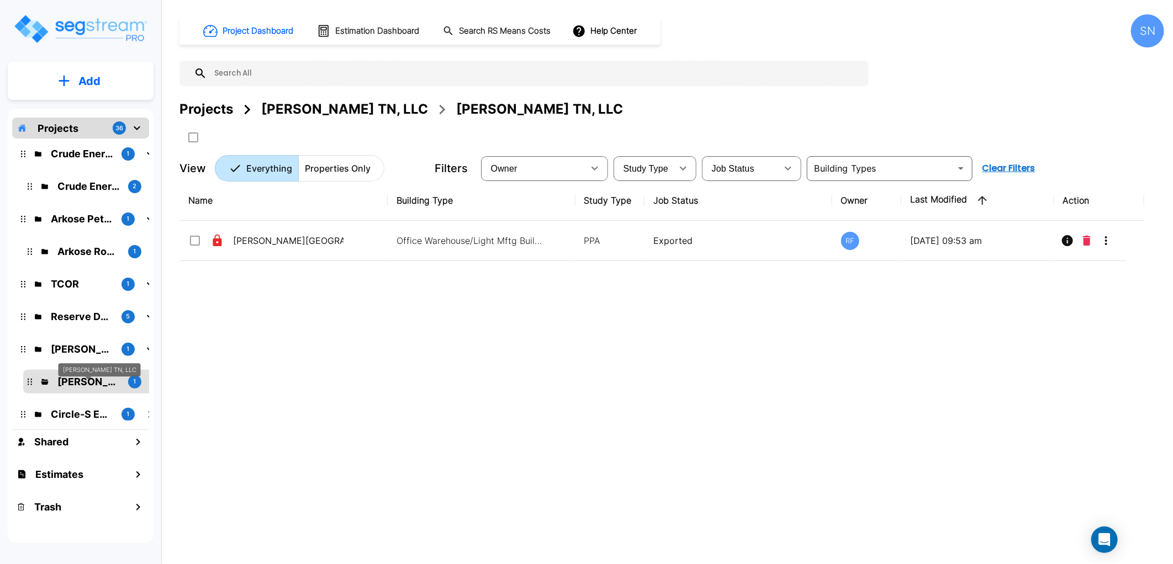
scroll to position [1248, 0]
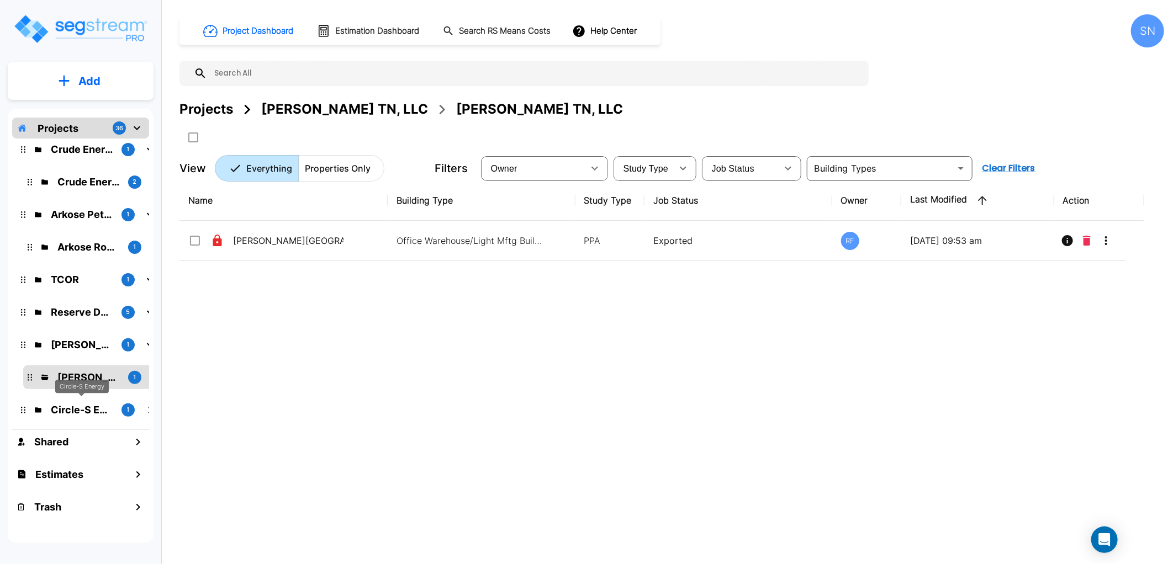
click at [76, 406] on p "Circle-S Energy" at bounding box center [82, 410] width 62 height 15
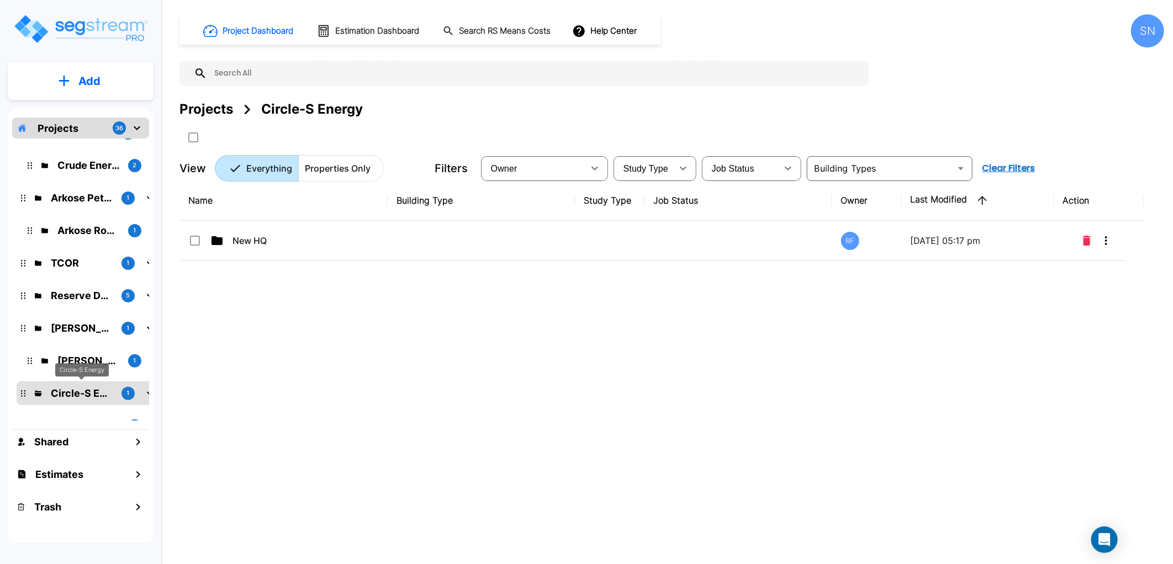
scroll to position [1280, 0]
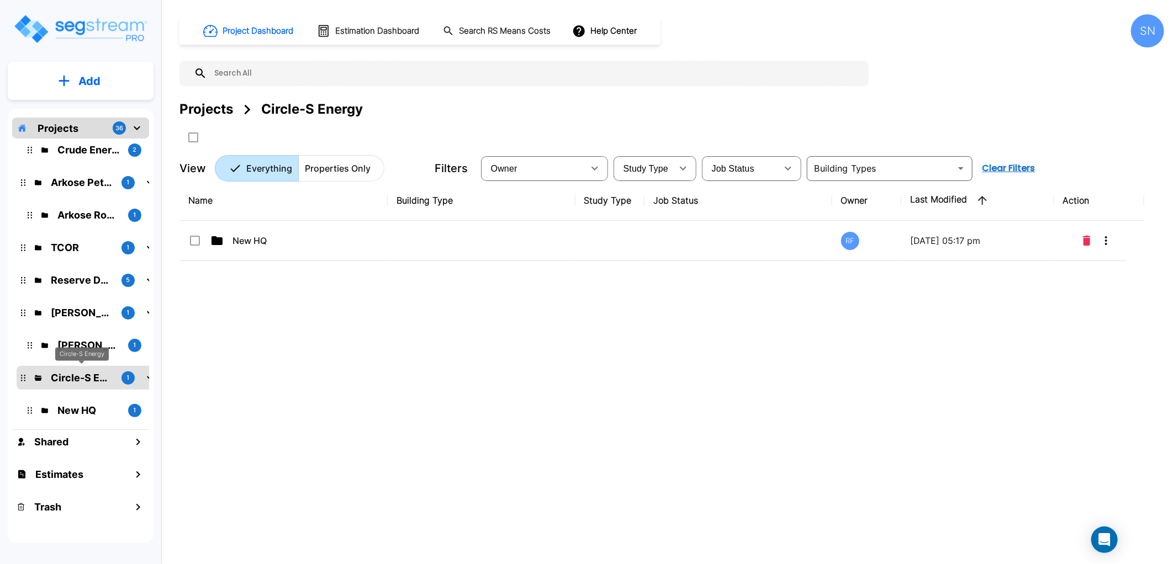
click at [76, 406] on p "New HQ" at bounding box center [88, 410] width 62 height 15
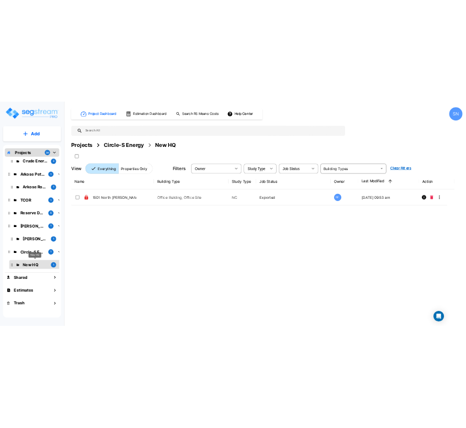
scroll to position [1289, 0]
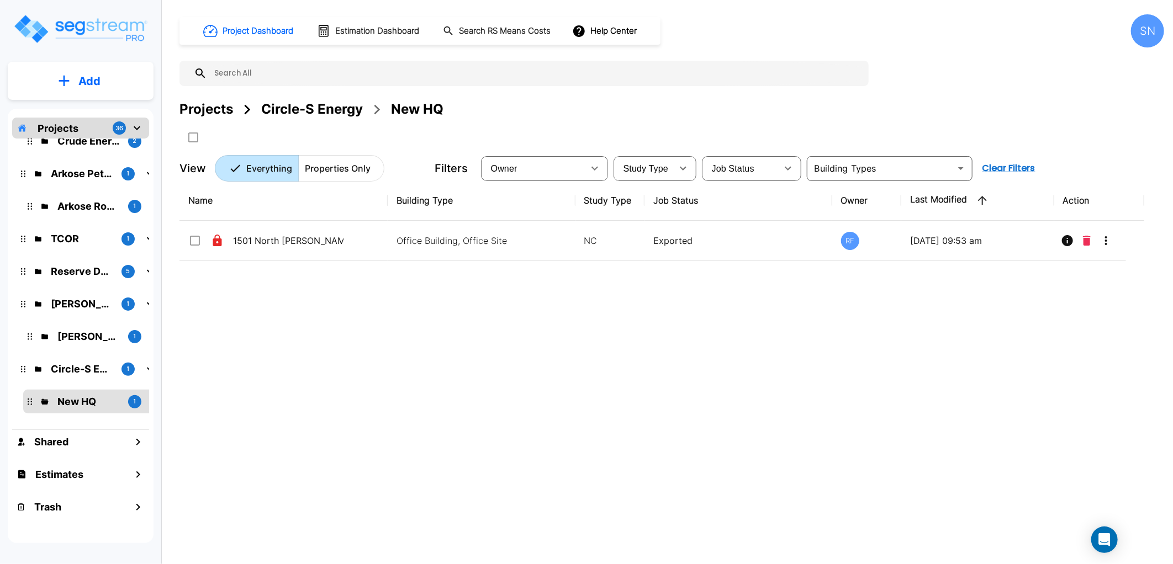
click at [136, 124] on icon "mailbox folders" at bounding box center [136, 127] width 13 height 13
